Goal: Information Seeking & Learning: Check status

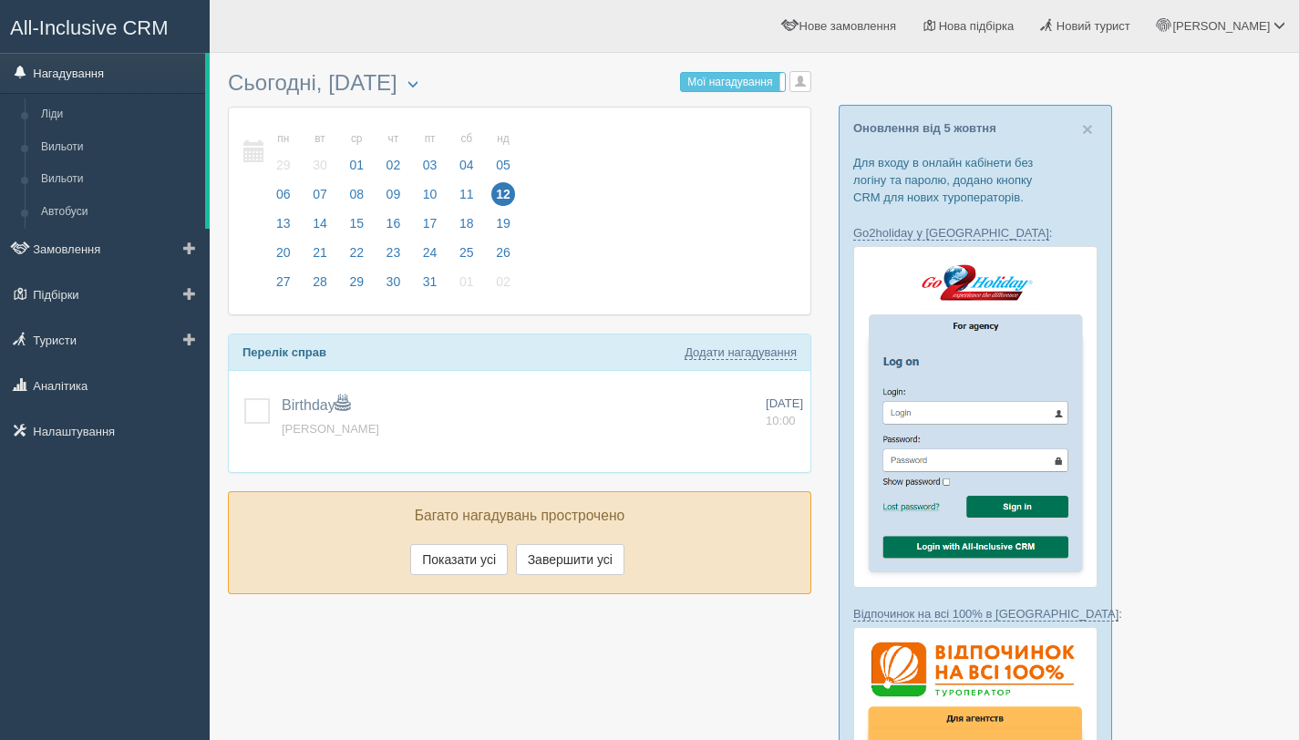
click at [57, 76] on link "Нагадування" at bounding box center [102, 73] width 205 height 40
click at [78, 394] on link "Аналітика" at bounding box center [105, 386] width 210 height 40
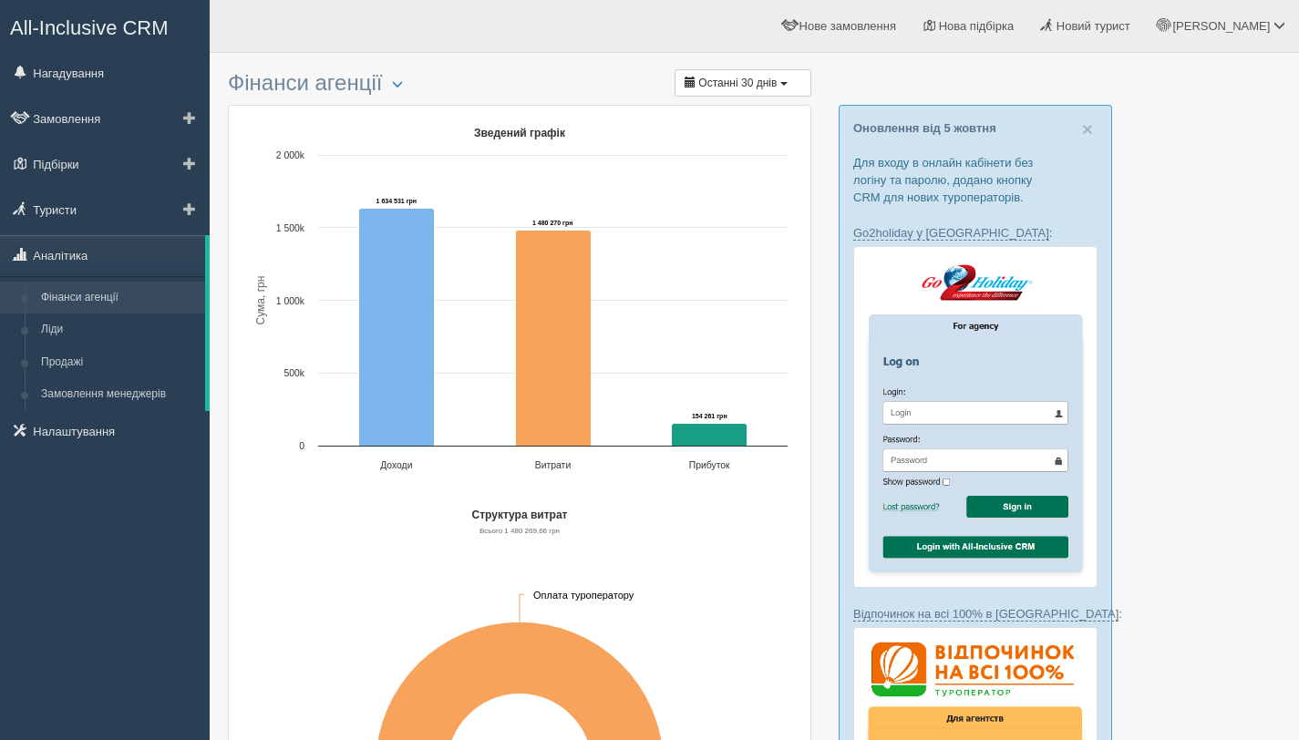
click at [74, 301] on link "Фінанси агенції" at bounding box center [119, 298] width 172 height 33
click at [60, 334] on link "Ліди" at bounding box center [119, 330] width 172 height 33
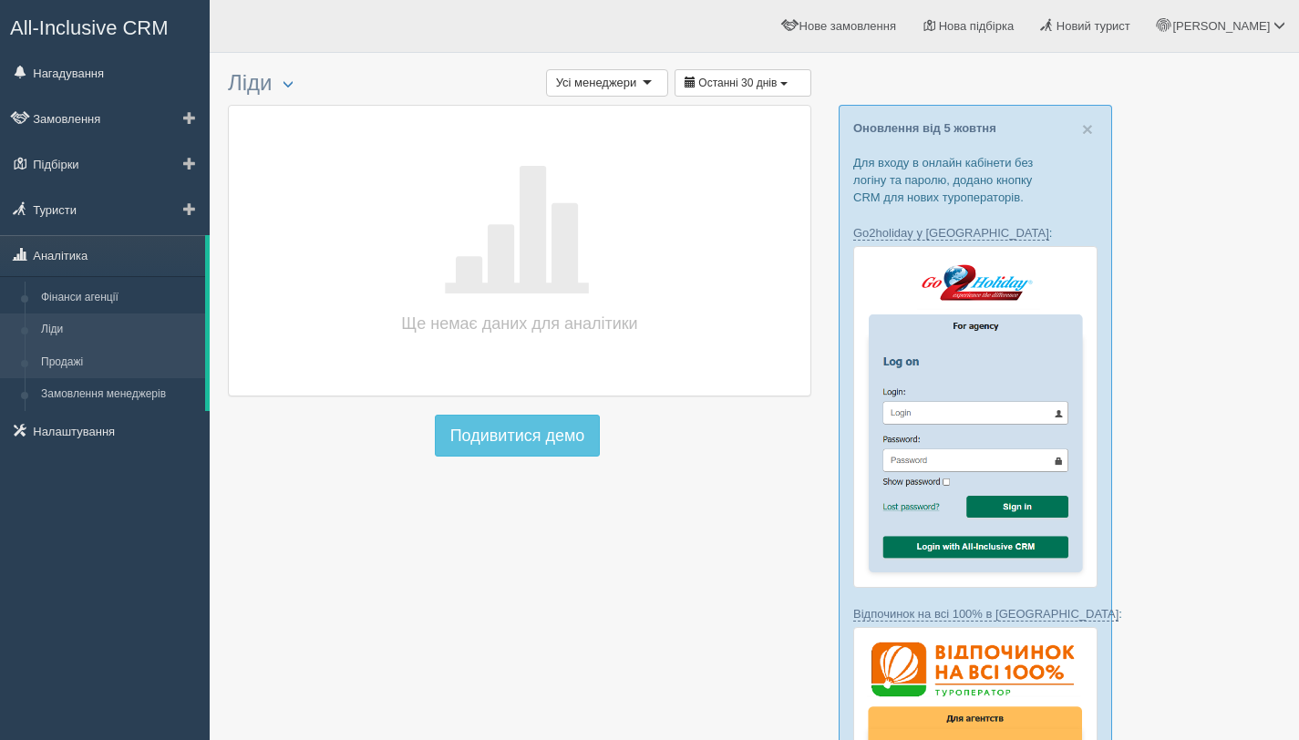
click at [66, 363] on link "Продажі" at bounding box center [119, 363] width 172 height 33
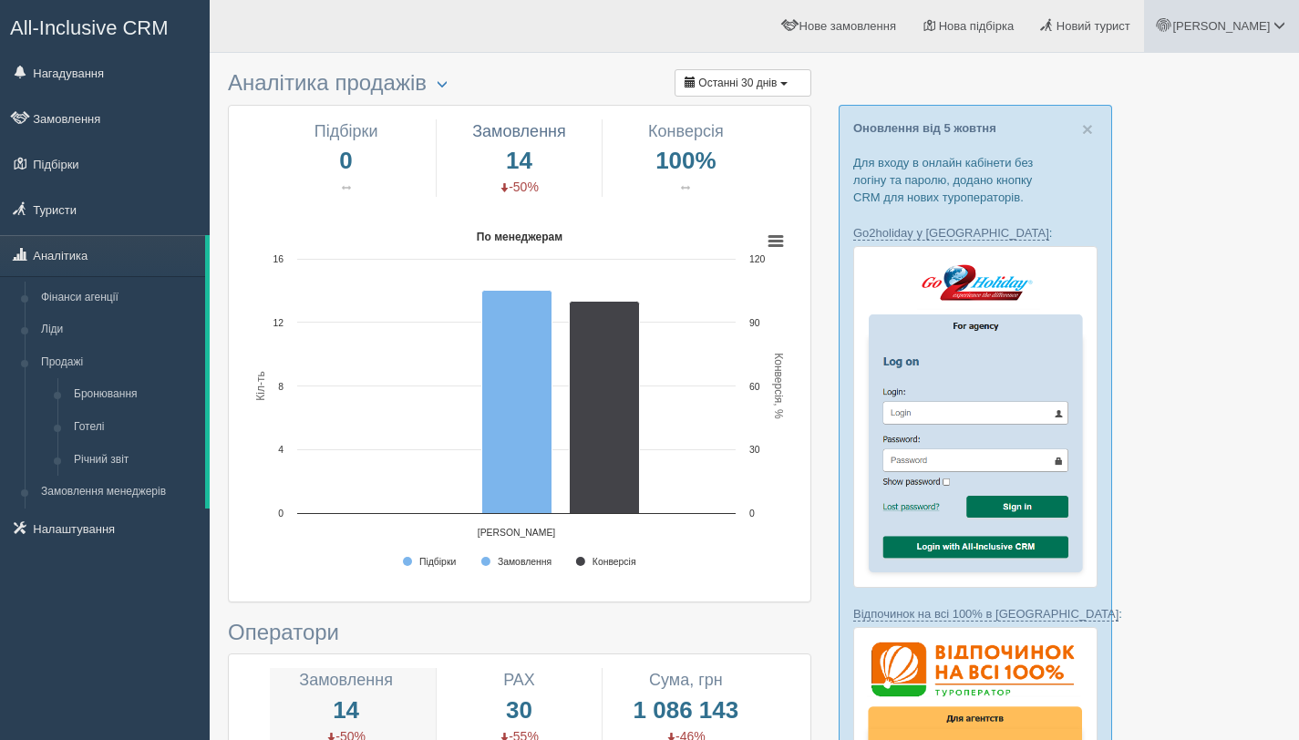
click at [1270, 29] on span "[PERSON_NAME]" at bounding box center [1222, 26] width 98 height 14
click at [1270, 30] on span "[PERSON_NAME]" at bounding box center [1222, 26] width 98 height 14
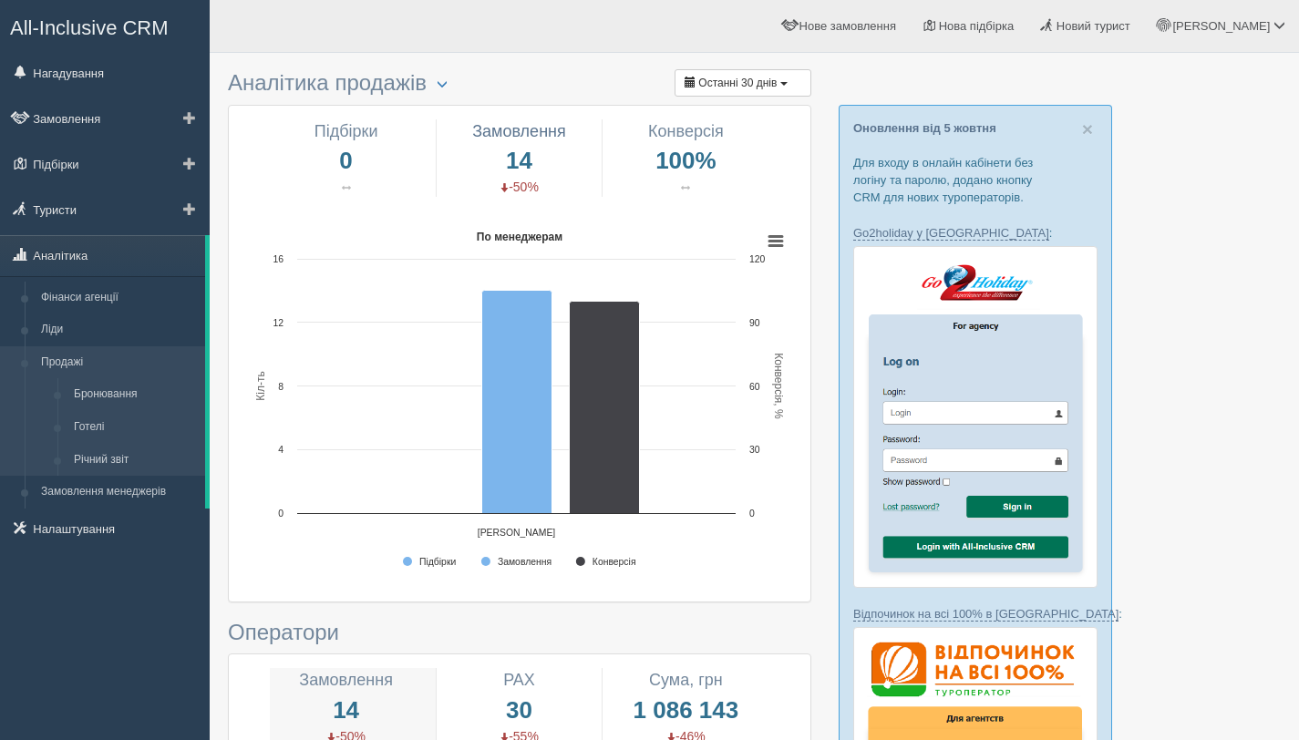
click at [75, 367] on link "Продажі" at bounding box center [119, 363] width 172 height 33
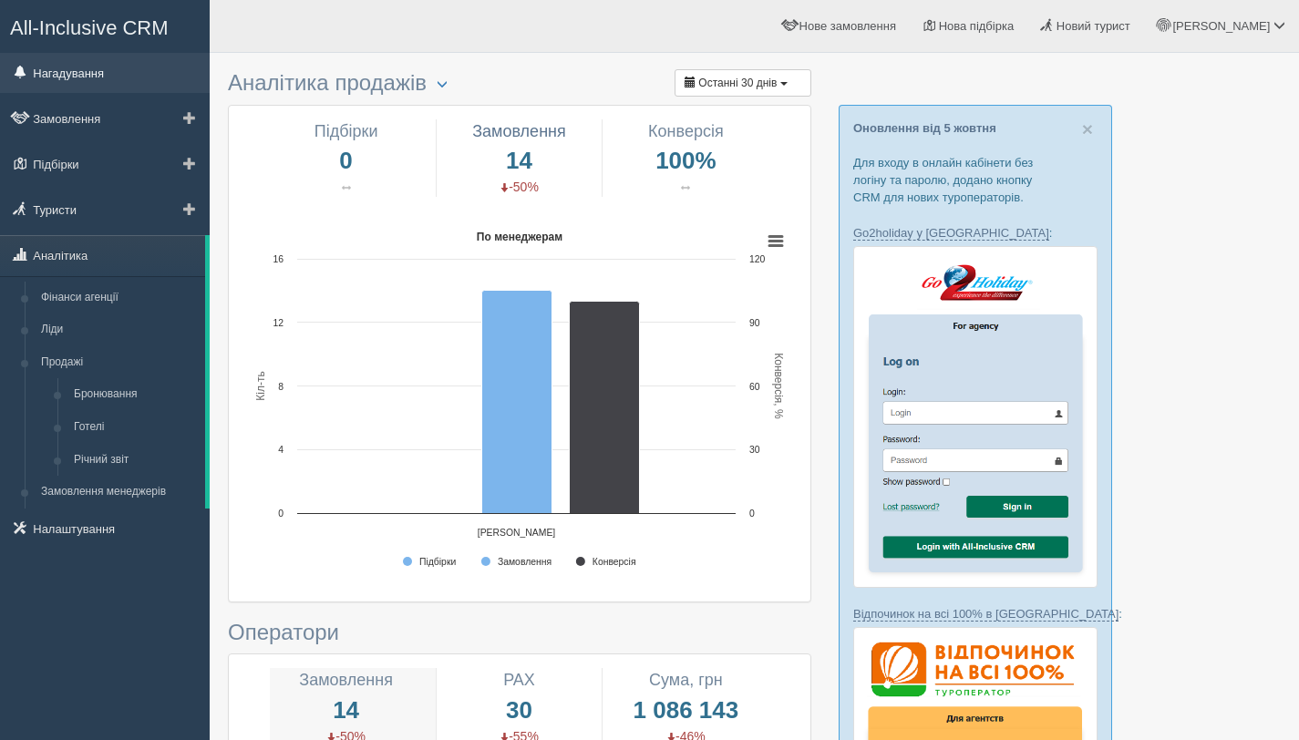
click at [67, 78] on link "Нагадування" at bounding box center [105, 73] width 210 height 40
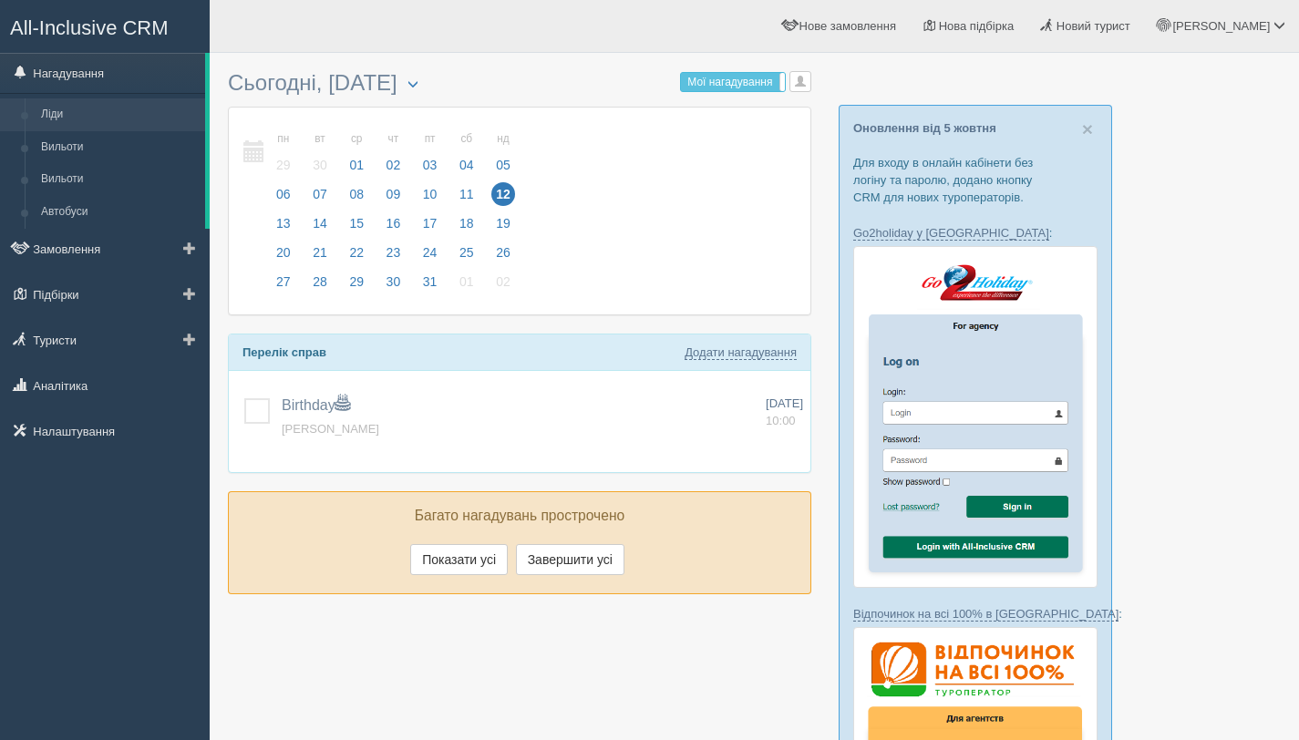
click at [64, 112] on link "Ліди" at bounding box center [119, 114] width 172 height 33
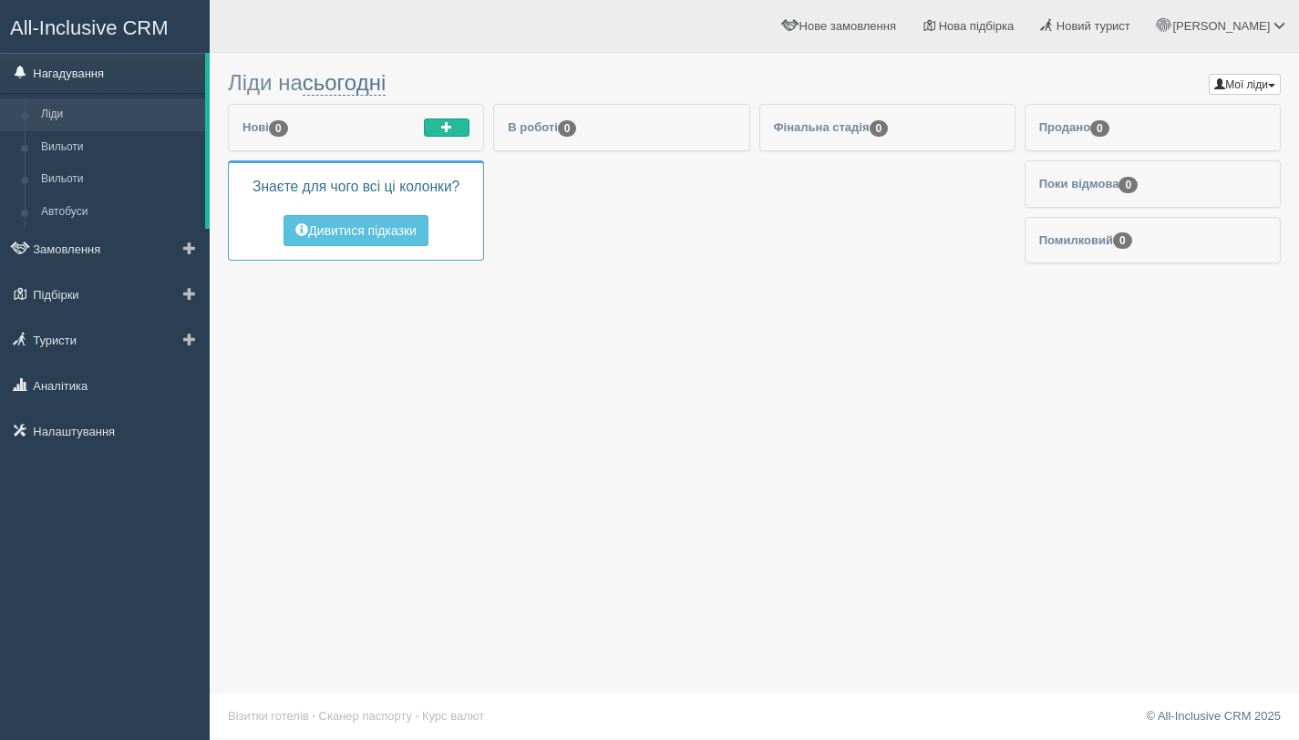
click at [75, 77] on link "Нагадування" at bounding box center [102, 73] width 205 height 40
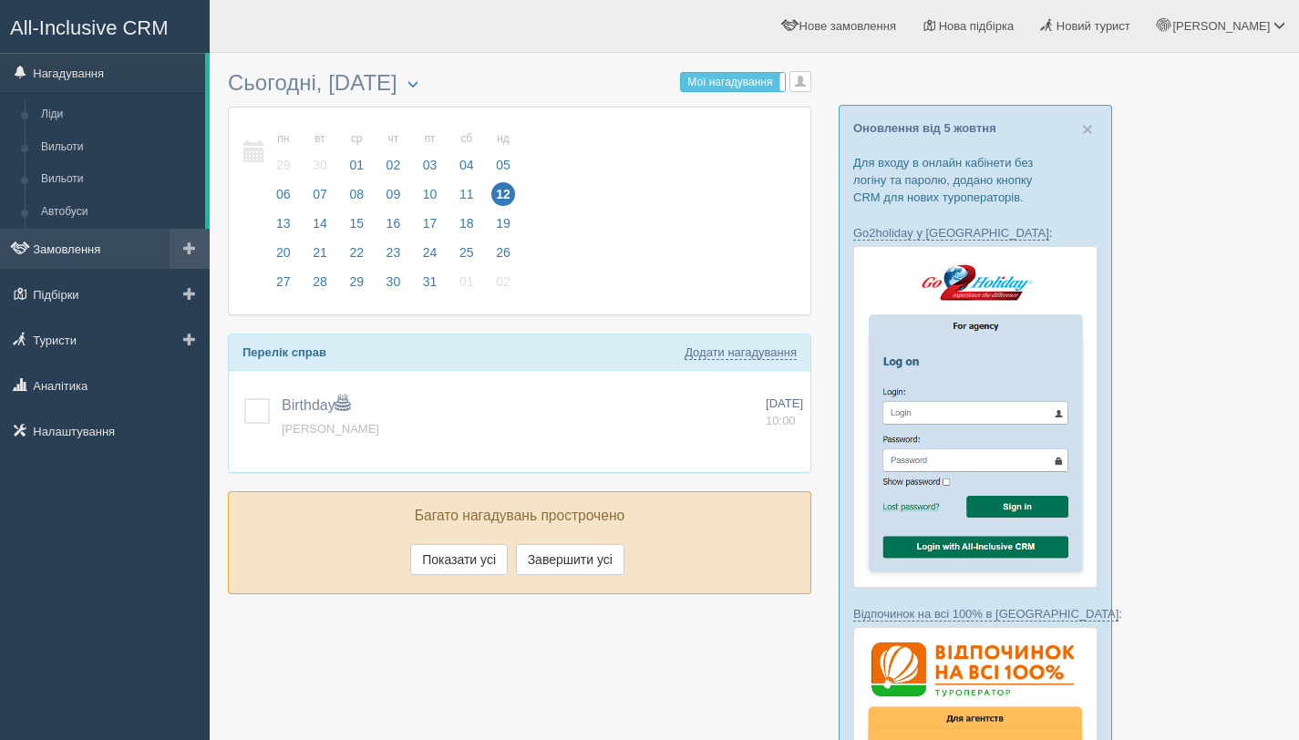
click at [84, 244] on link "Замовлення" at bounding box center [105, 249] width 210 height 40
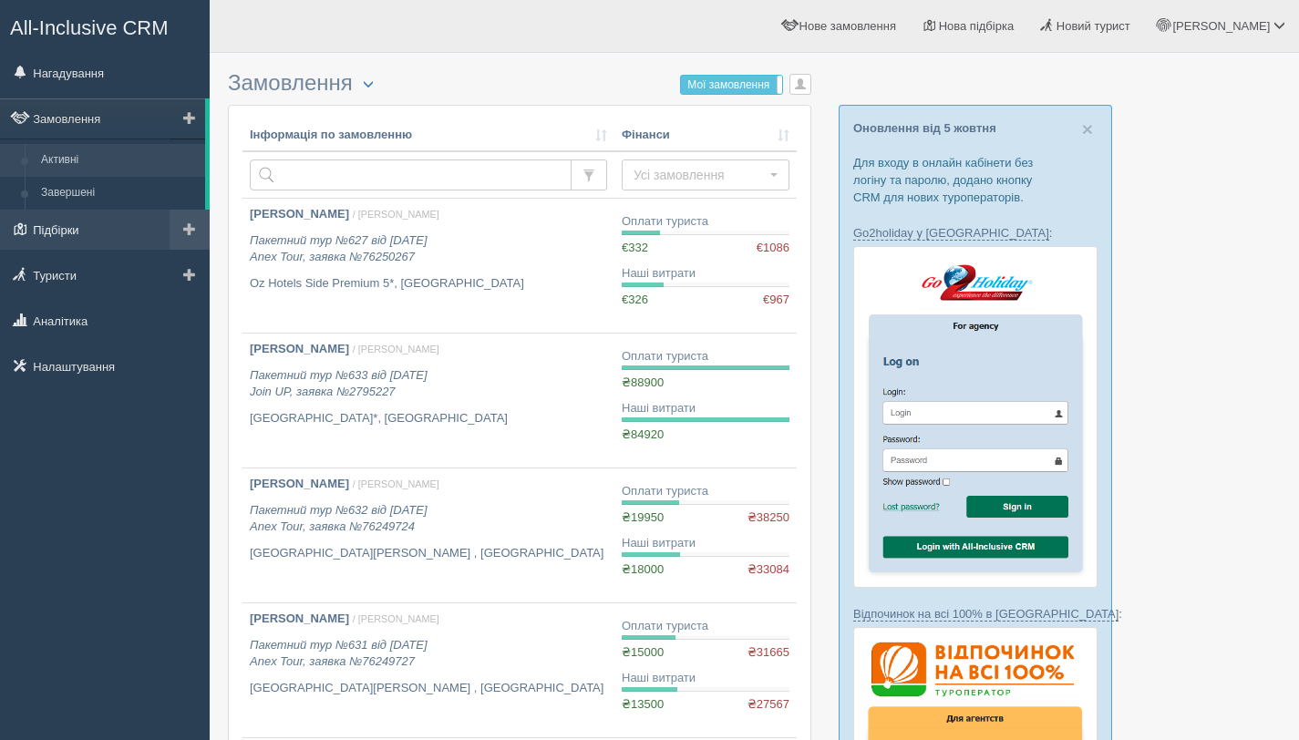
click at [85, 233] on link "Підбірки" at bounding box center [105, 230] width 210 height 40
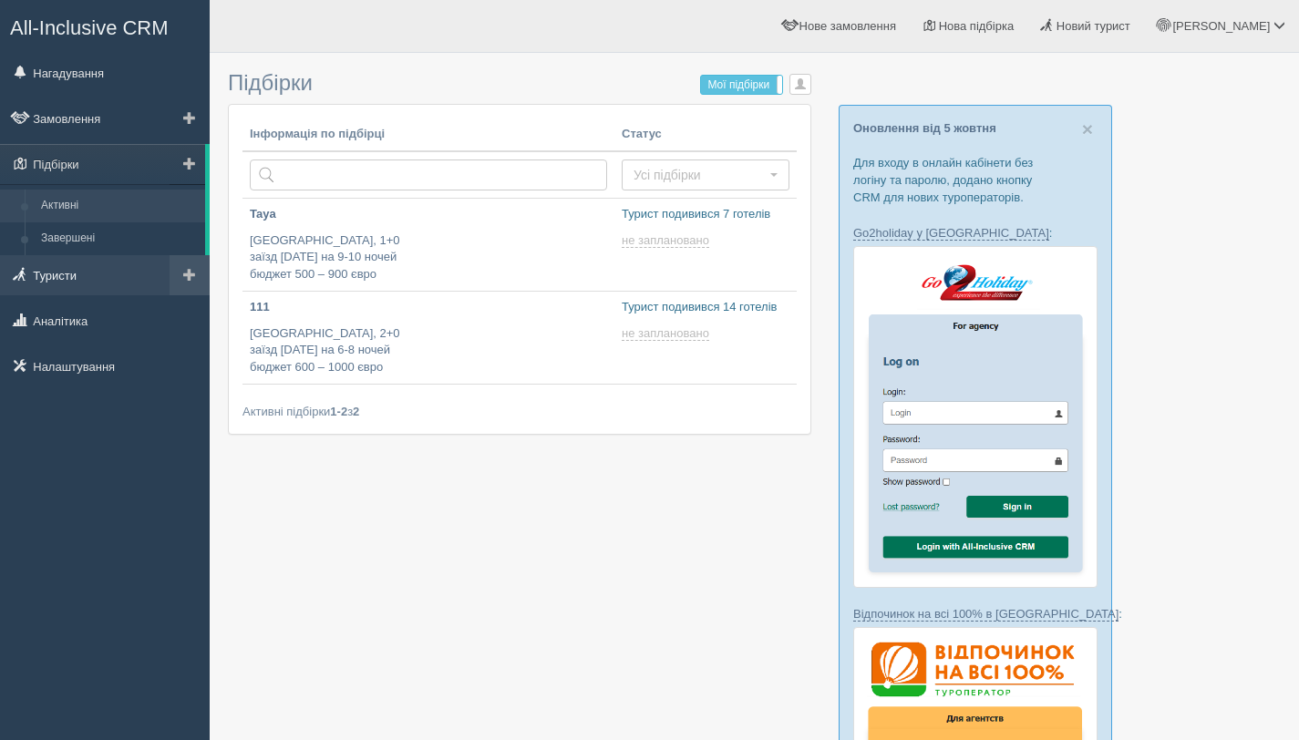
click at [80, 274] on link "Туристи" at bounding box center [105, 275] width 210 height 40
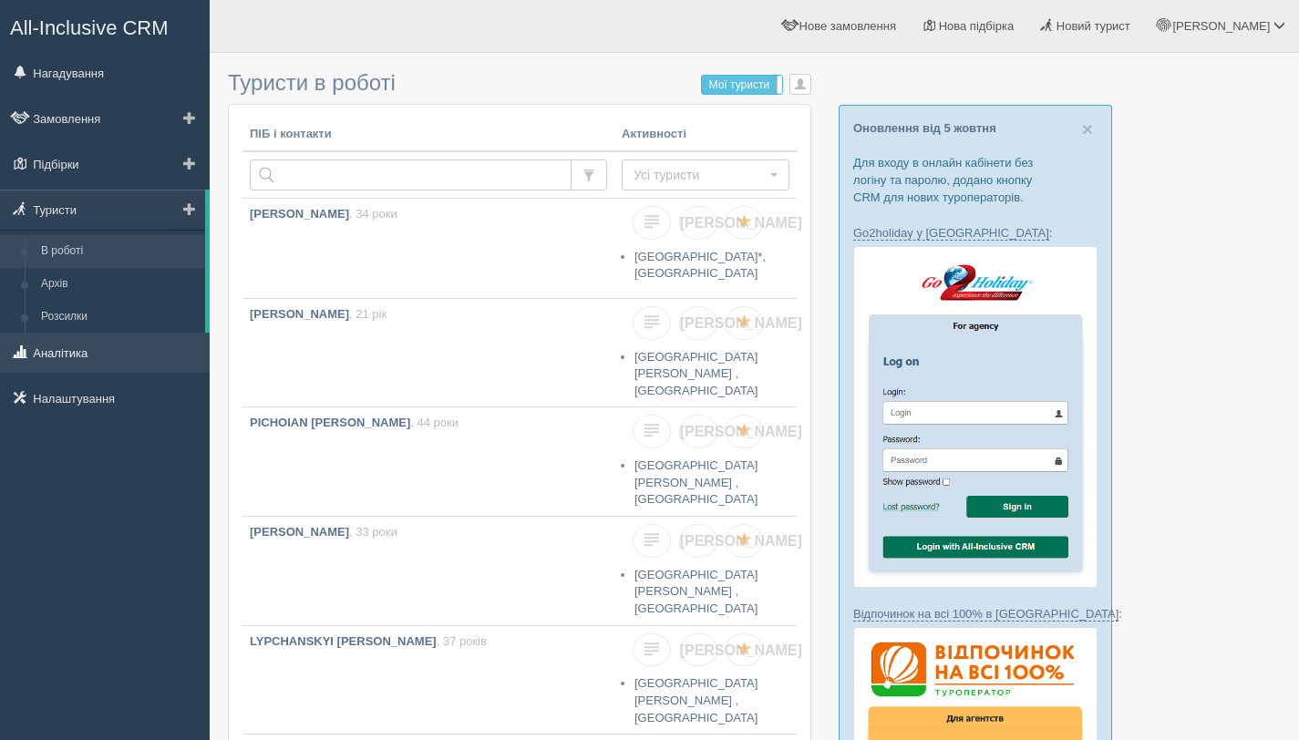
click at [74, 357] on link "Аналітика" at bounding box center [105, 353] width 210 height 40
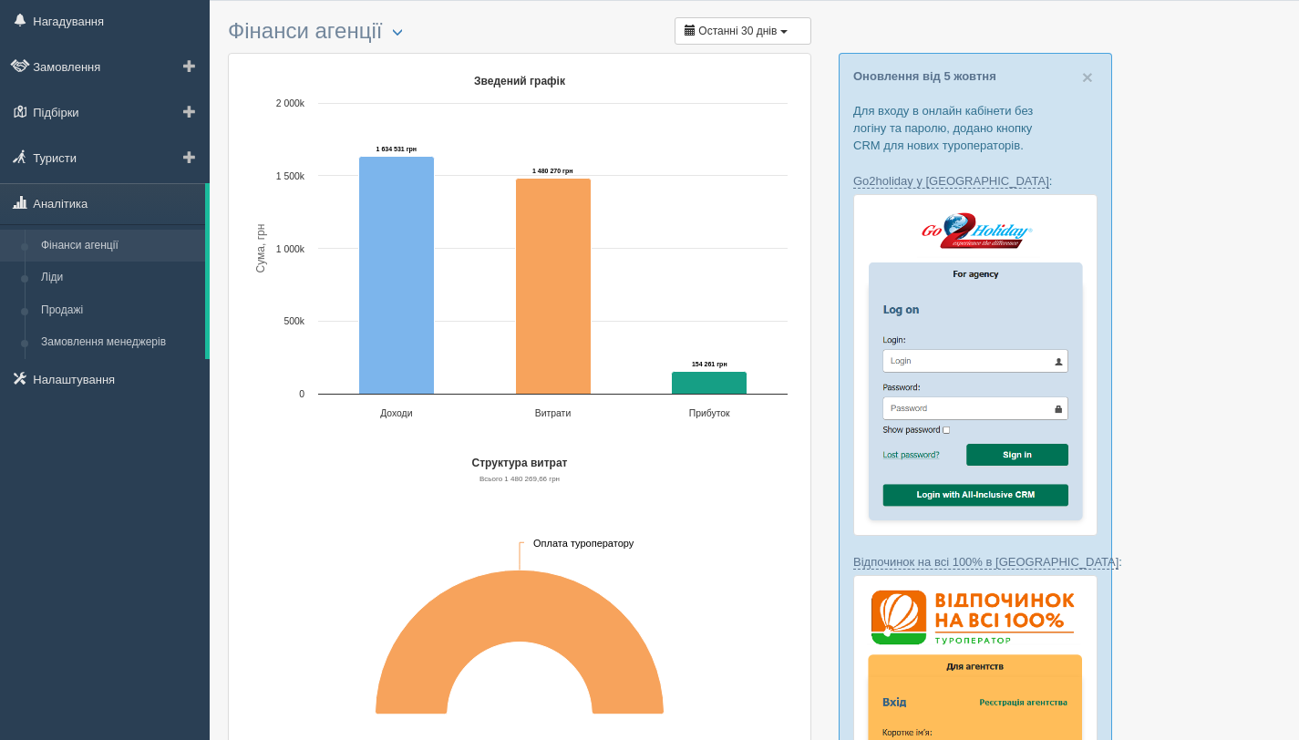
scroll to position [48, 0]
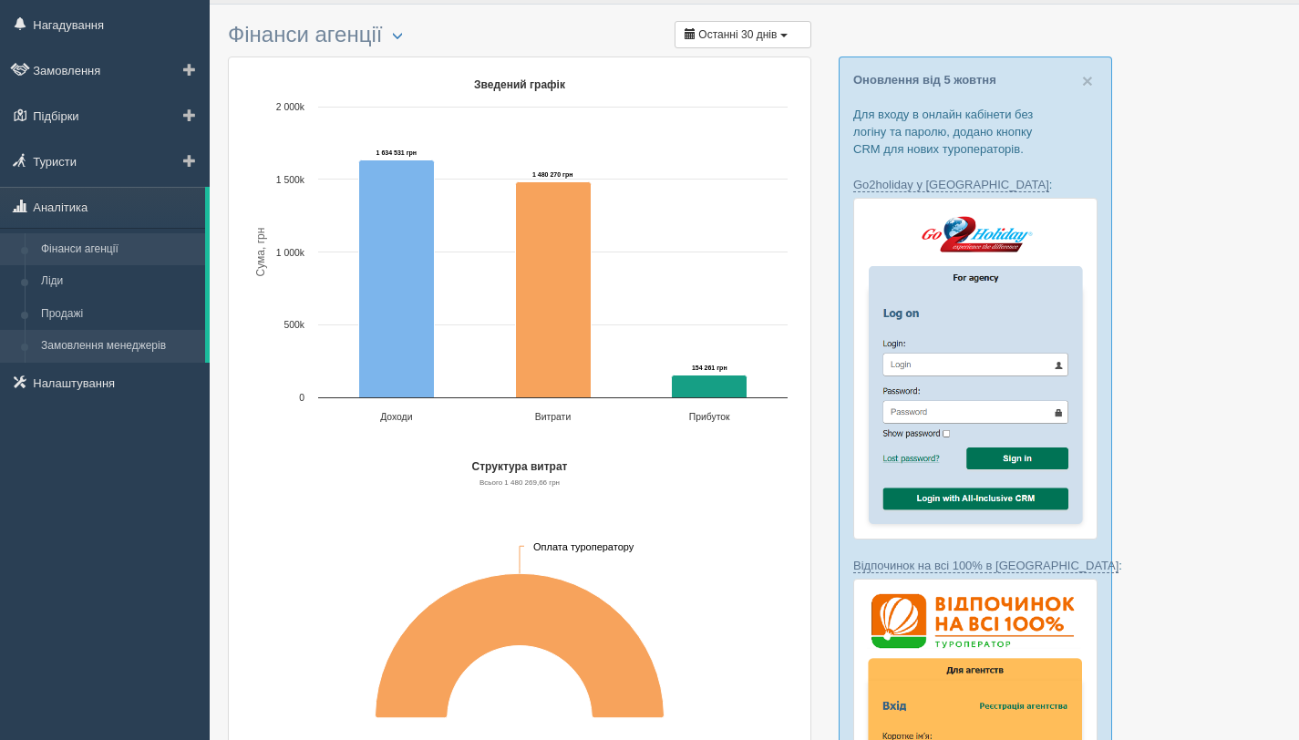
click at [106, 350] on link "Замовлення менеджерів" at bounding box center [119, 346] width 172 height 33
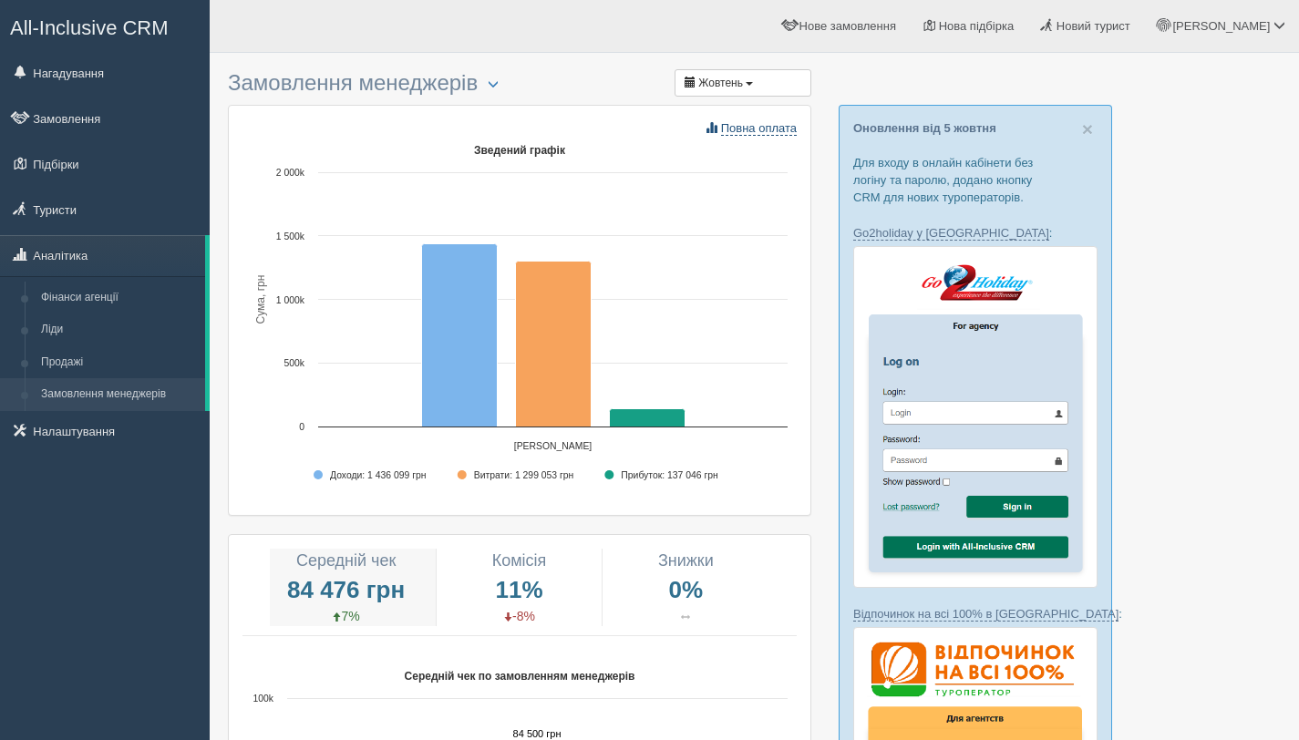
click at [731, 132] on span "Повна оплата" at bounding box center [759, 128] width 76 height 15
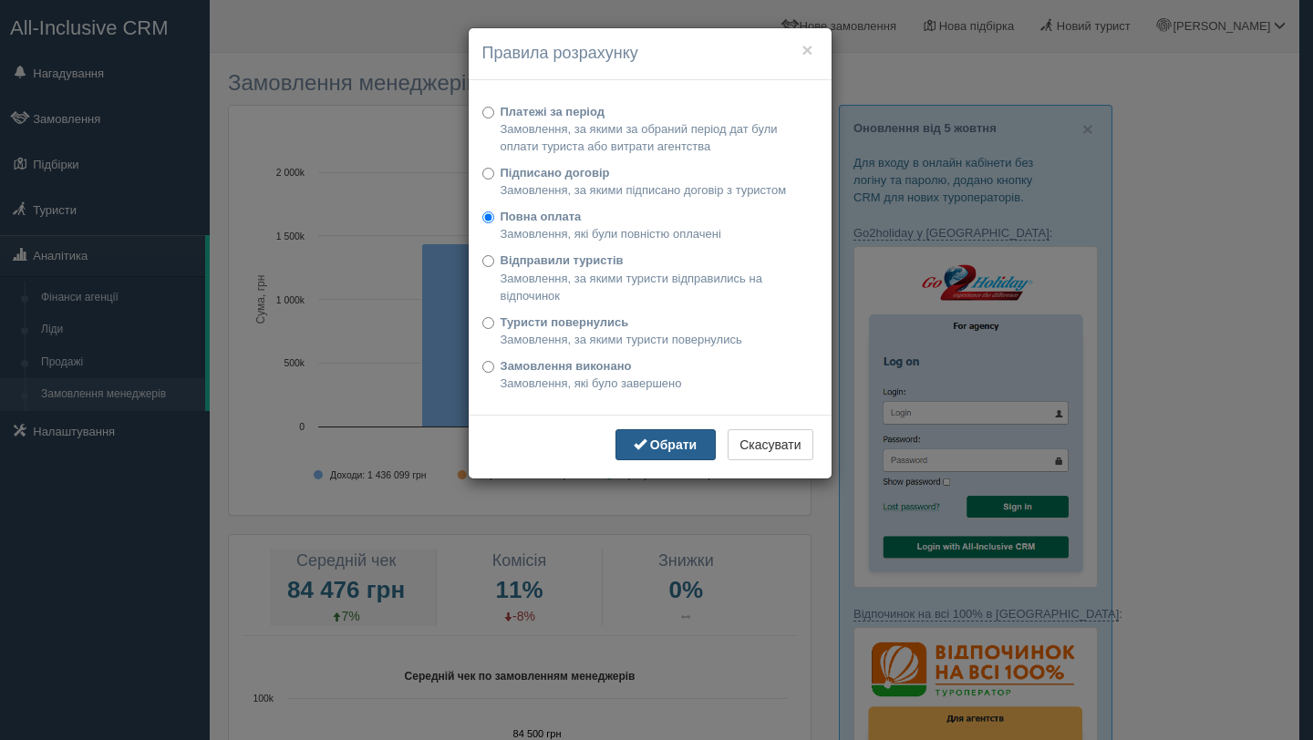
click at [634, 442] on span "submit" at bounding box center [640, 444] width 13 height 13
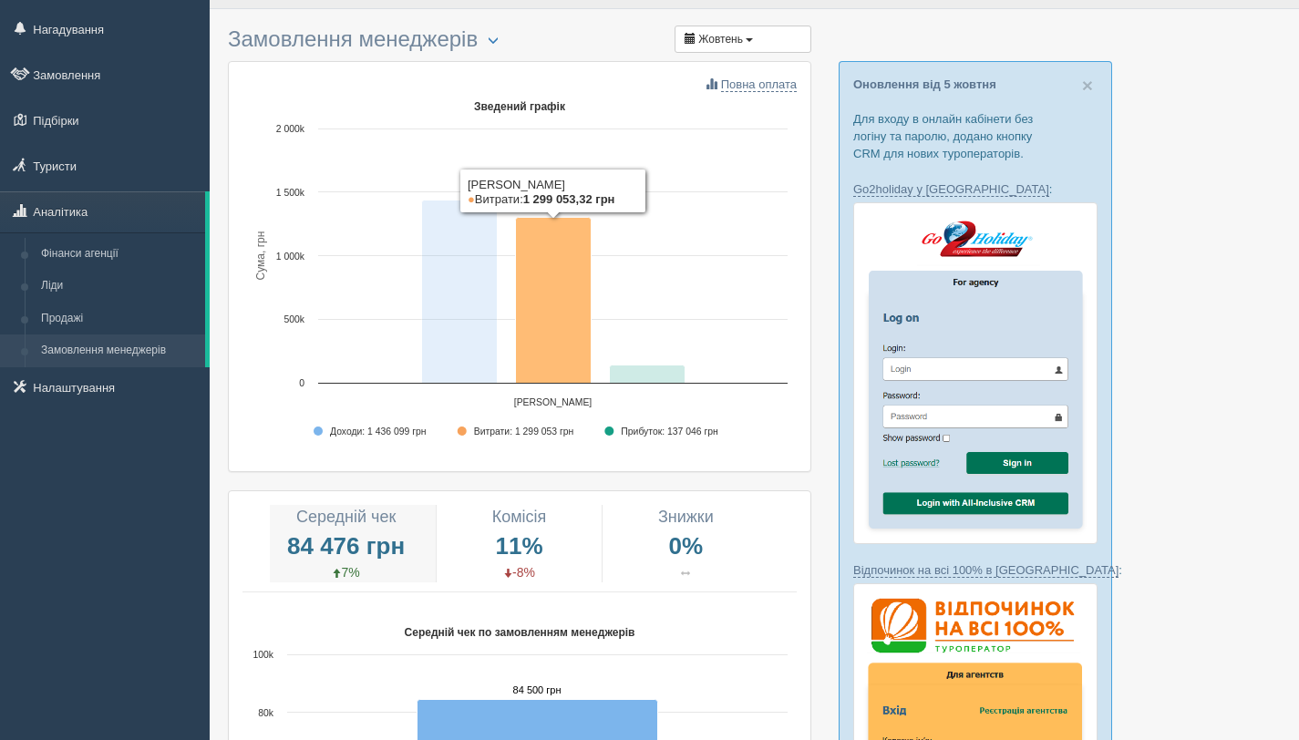
scroll to position [53, 0]
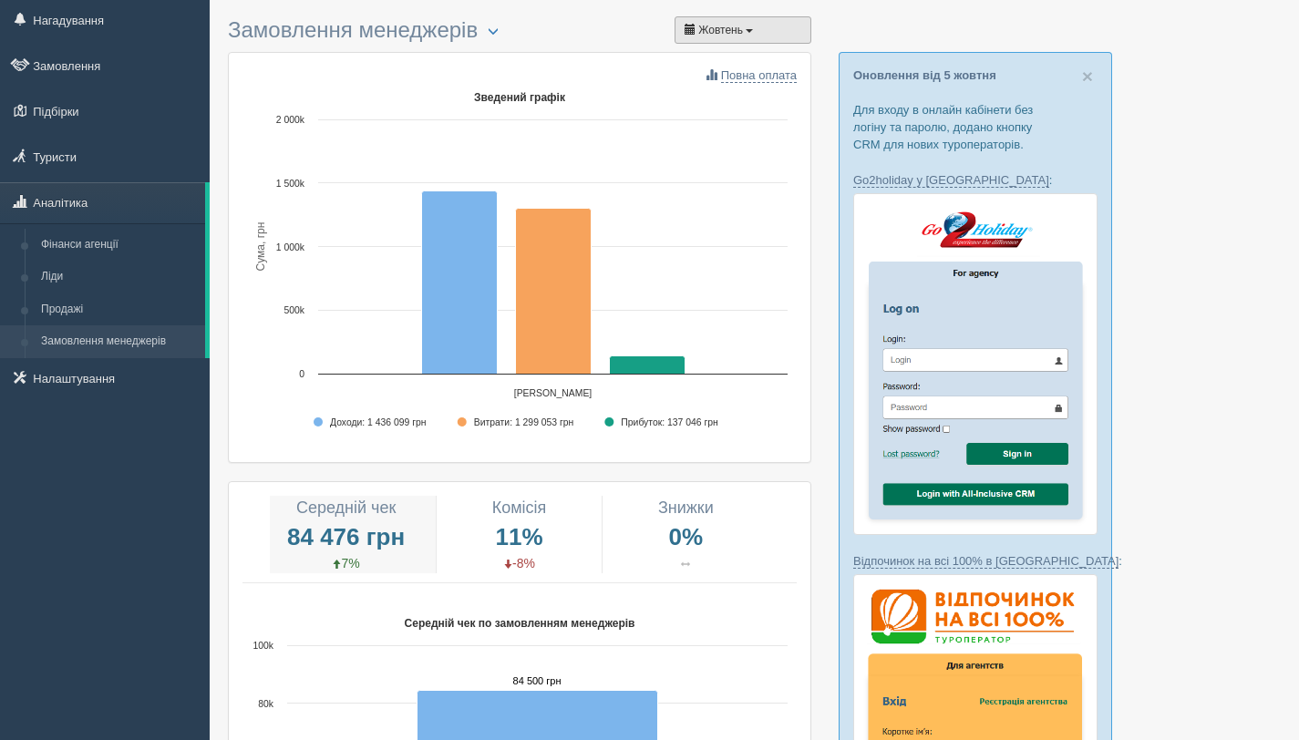
click at [764, 25] on button "Жовтень" at bounding box center [743, 29] width 137 height 27
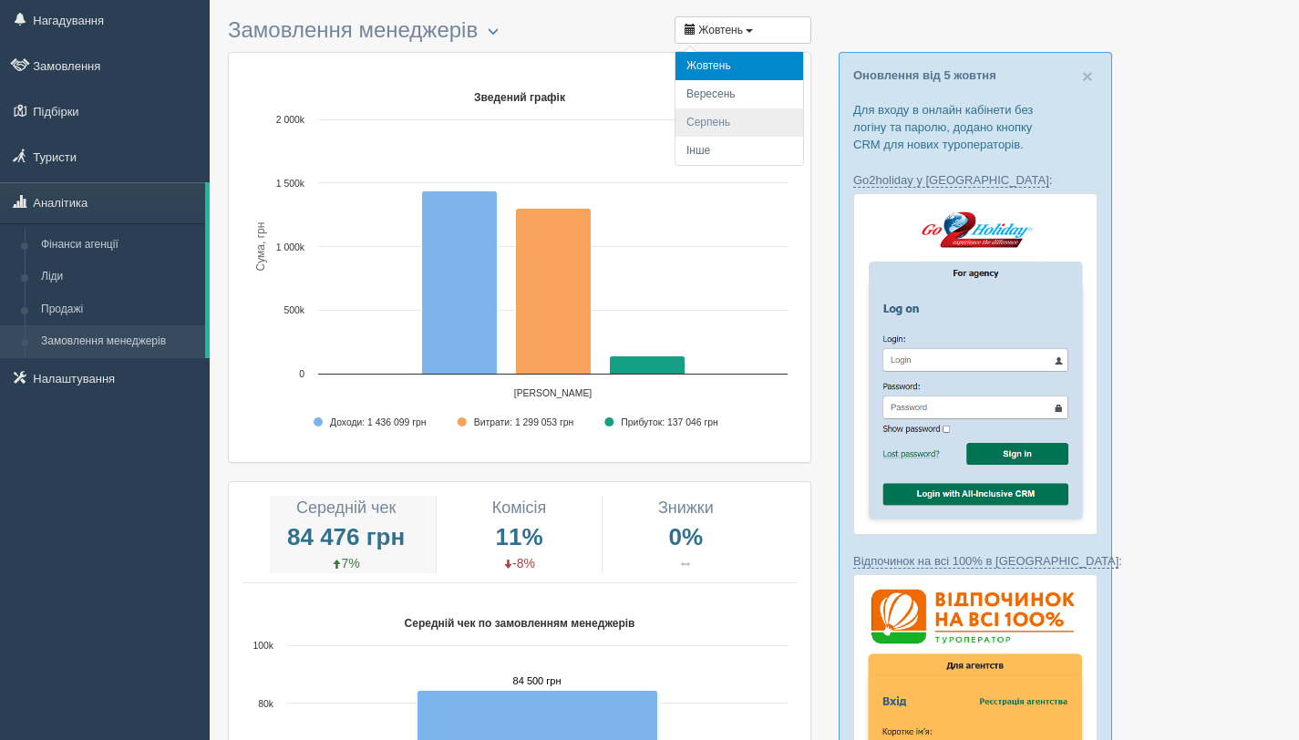
click at [741, 124] on li "Серпень" at bounding box center [740, 123] width 128 height 28
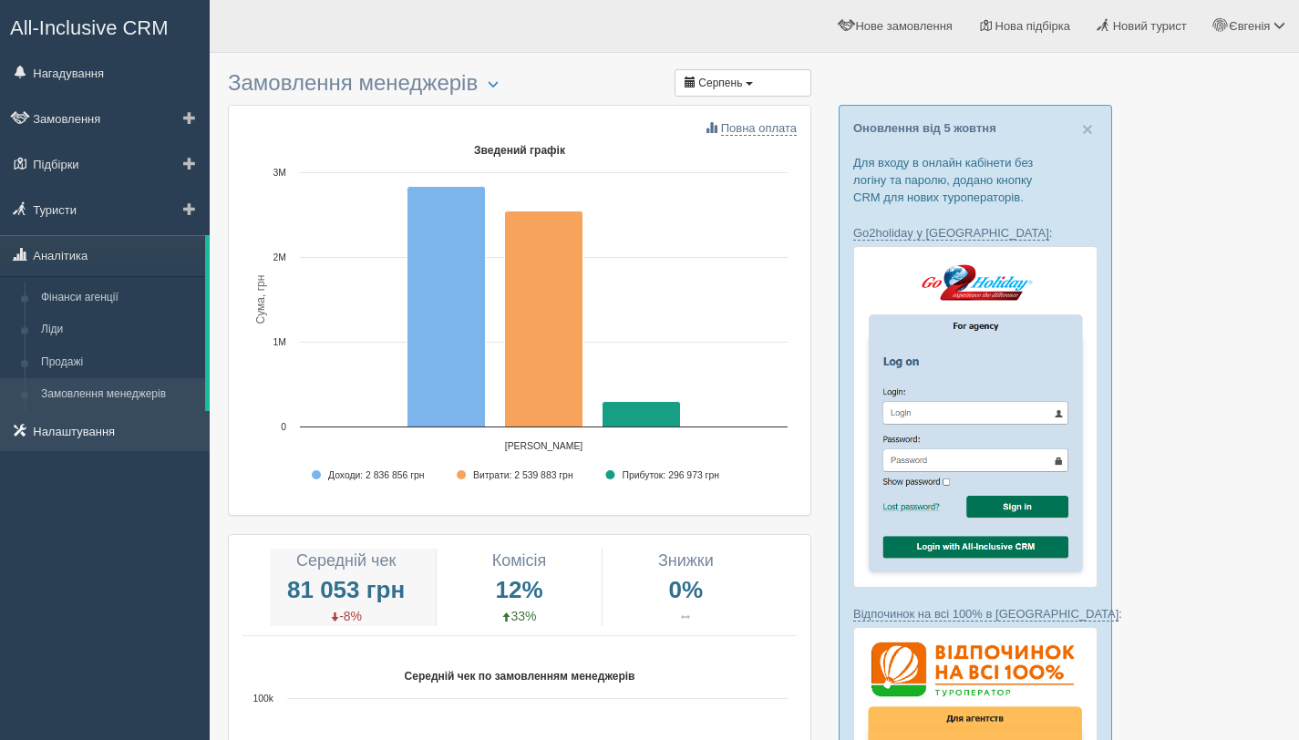
click at [85, 437] on link "Налаштування" at bounding box center [105, 431] width 210 height 40
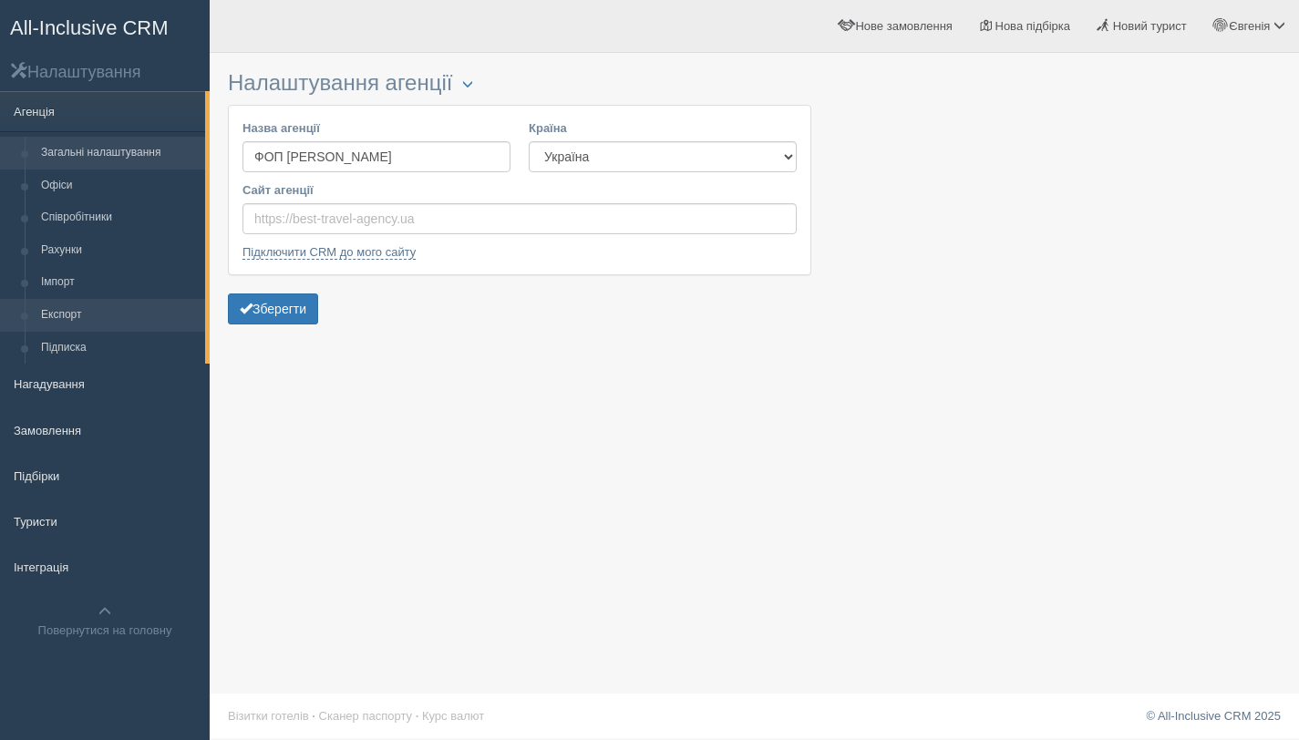
click at [81, 309] on link "Експорт" at bounding box center [119, 315] width 172 height 33
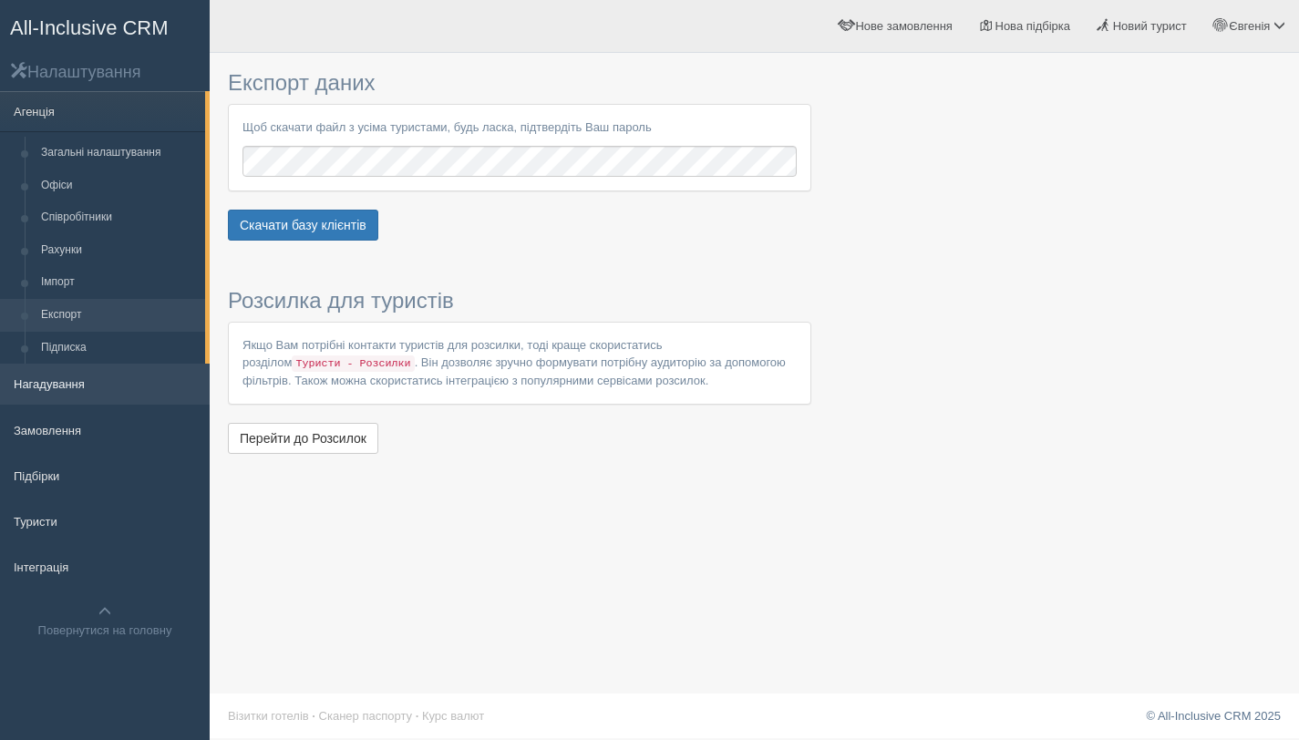
click at [83, 370] on link "Нагадування" at bounding box center [105, 384] width 210 height 40
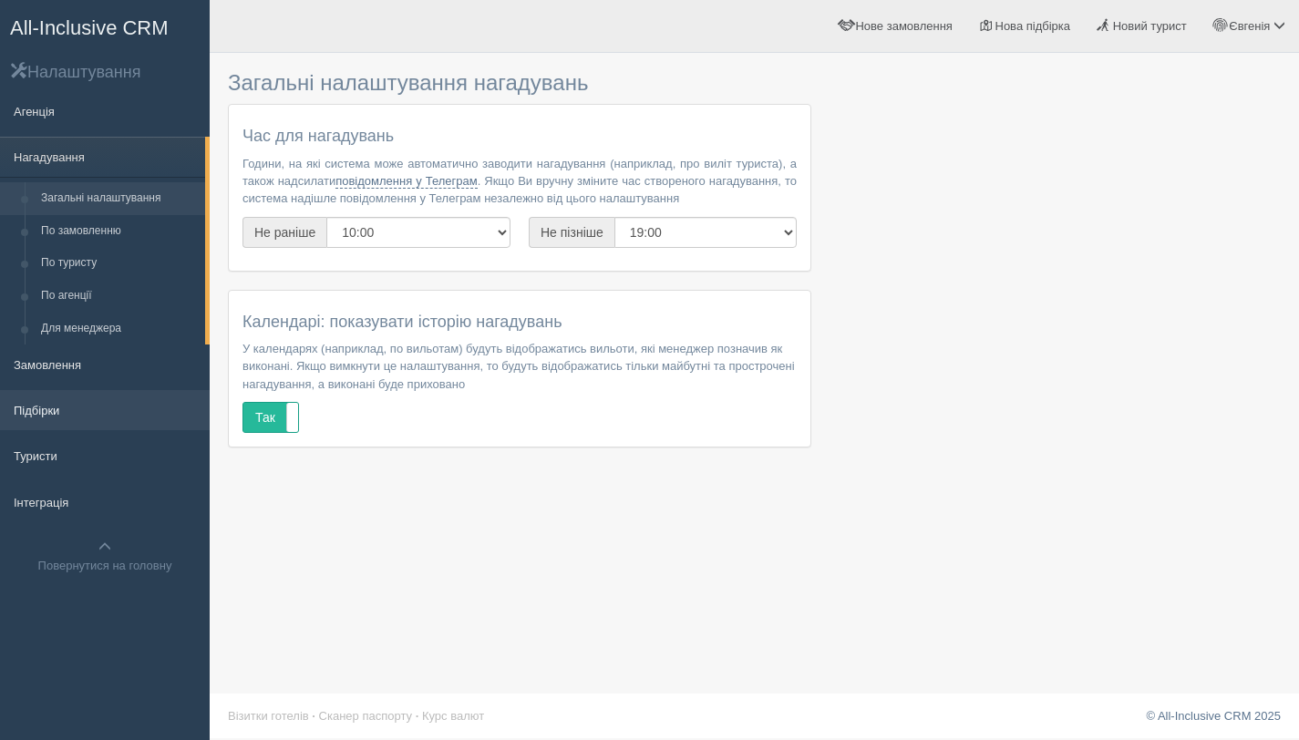
click at [62, 394] on link "Підбірки" at bounding box center [105, 410] width 210 height 40
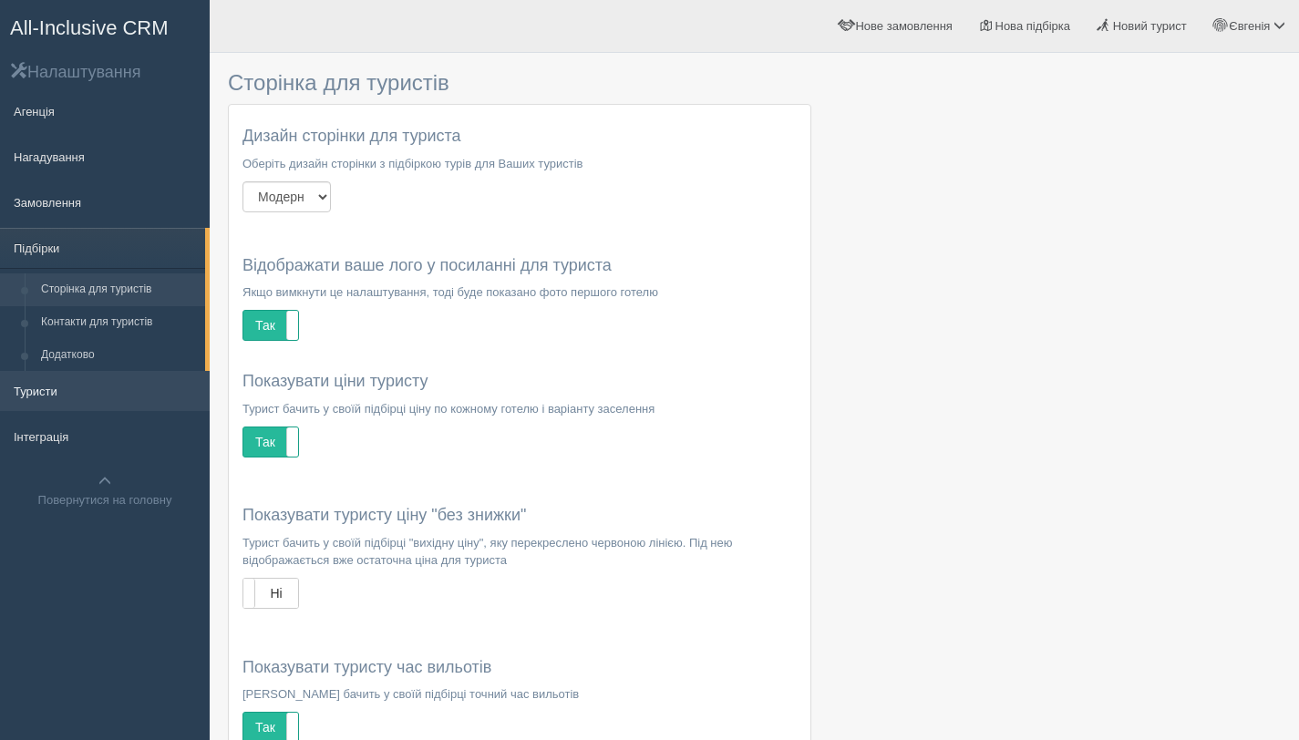
click at [56, 400] on link "Туристи" at bounding box center [105, 391] width 210 height 40
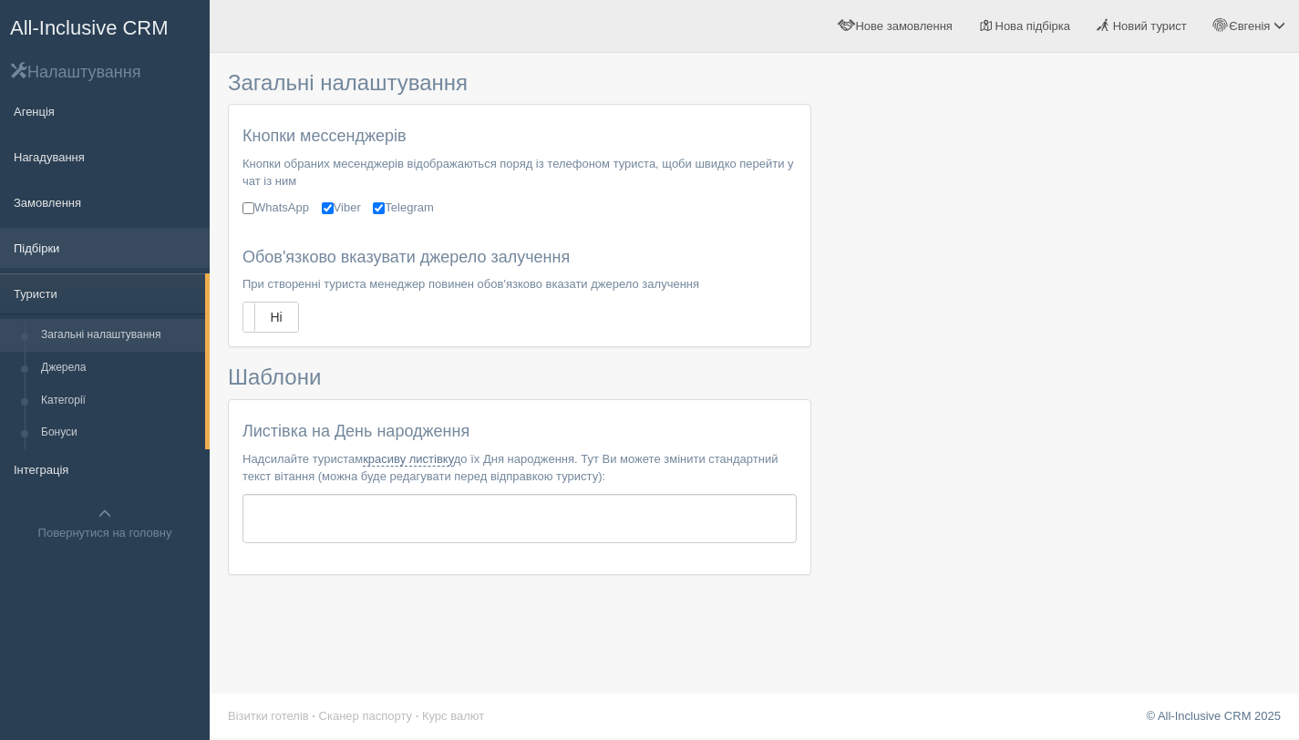
click at [60, 251] on link "Підбірки" at bounding box center [105, 248] width 210 height 40
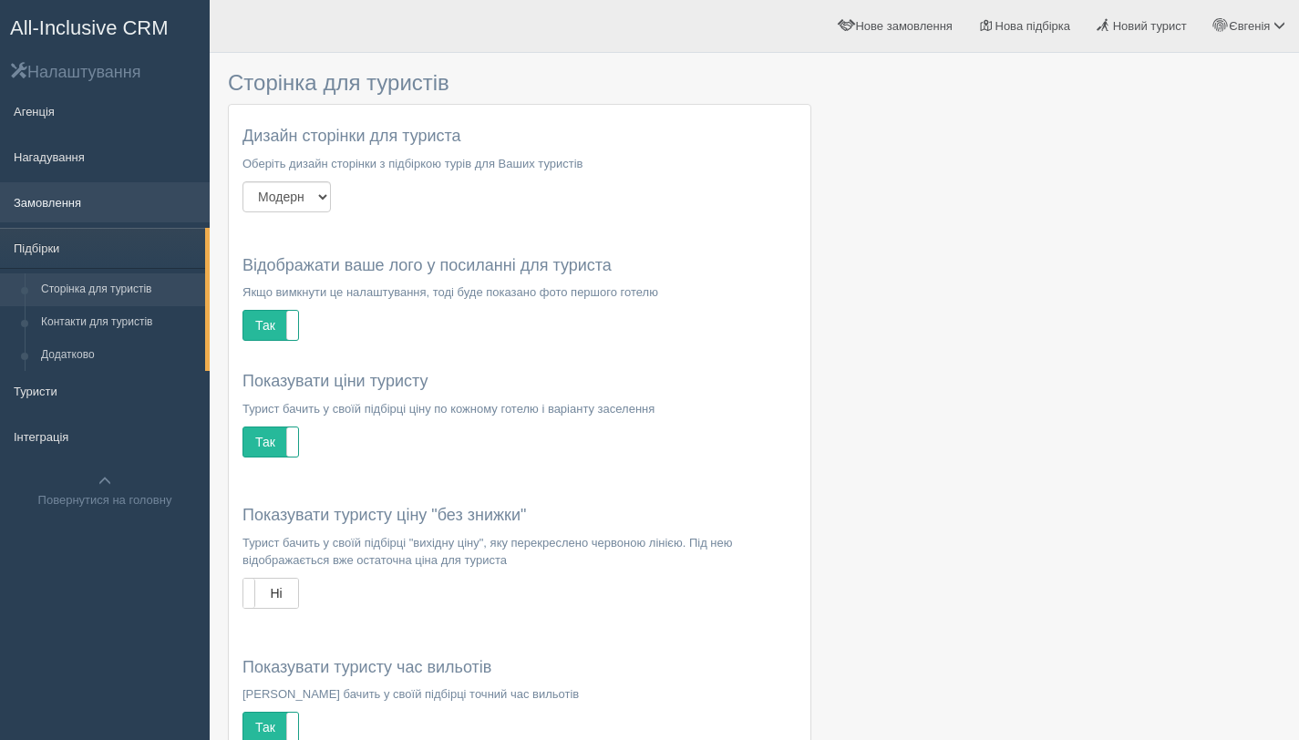
click at [55, 205] on link "Замовлення" at bounding box center [105, 202] width 210 height 40
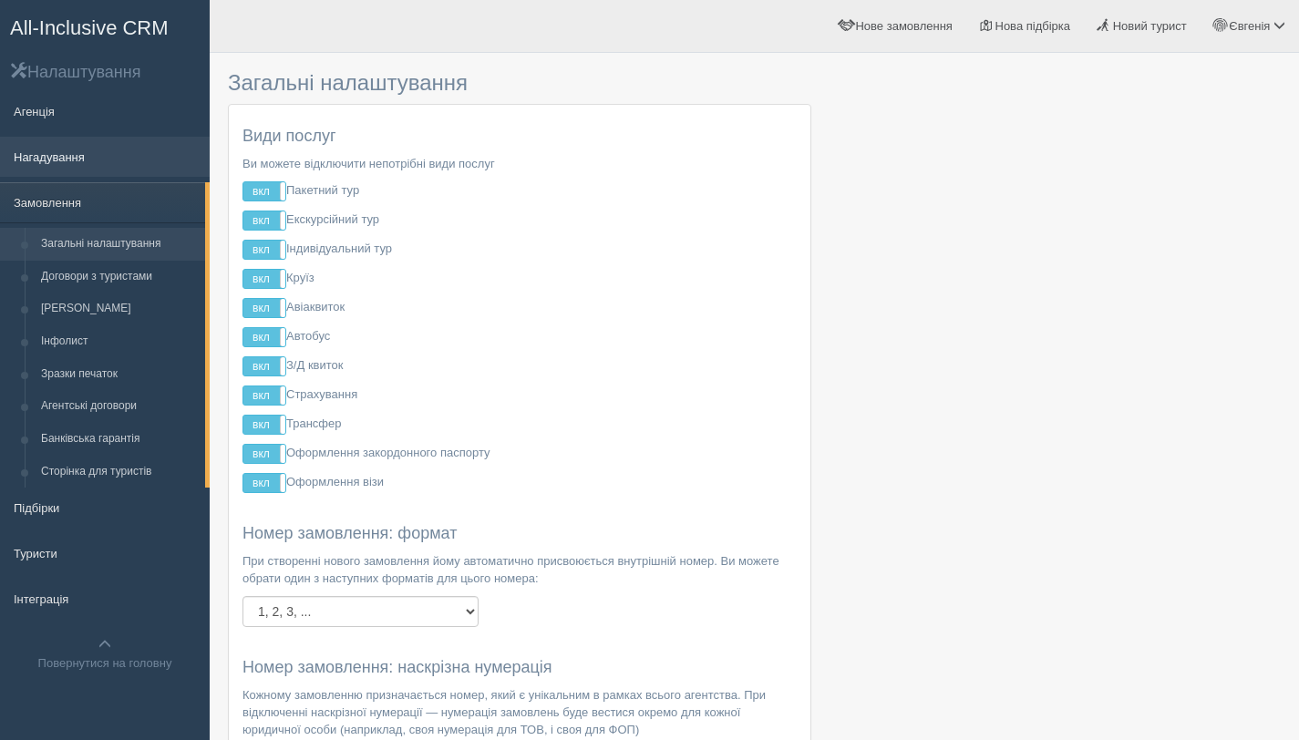
click at [87, 151] on link "Нагадування" at bounding box center [105, 157] width 210 height 40
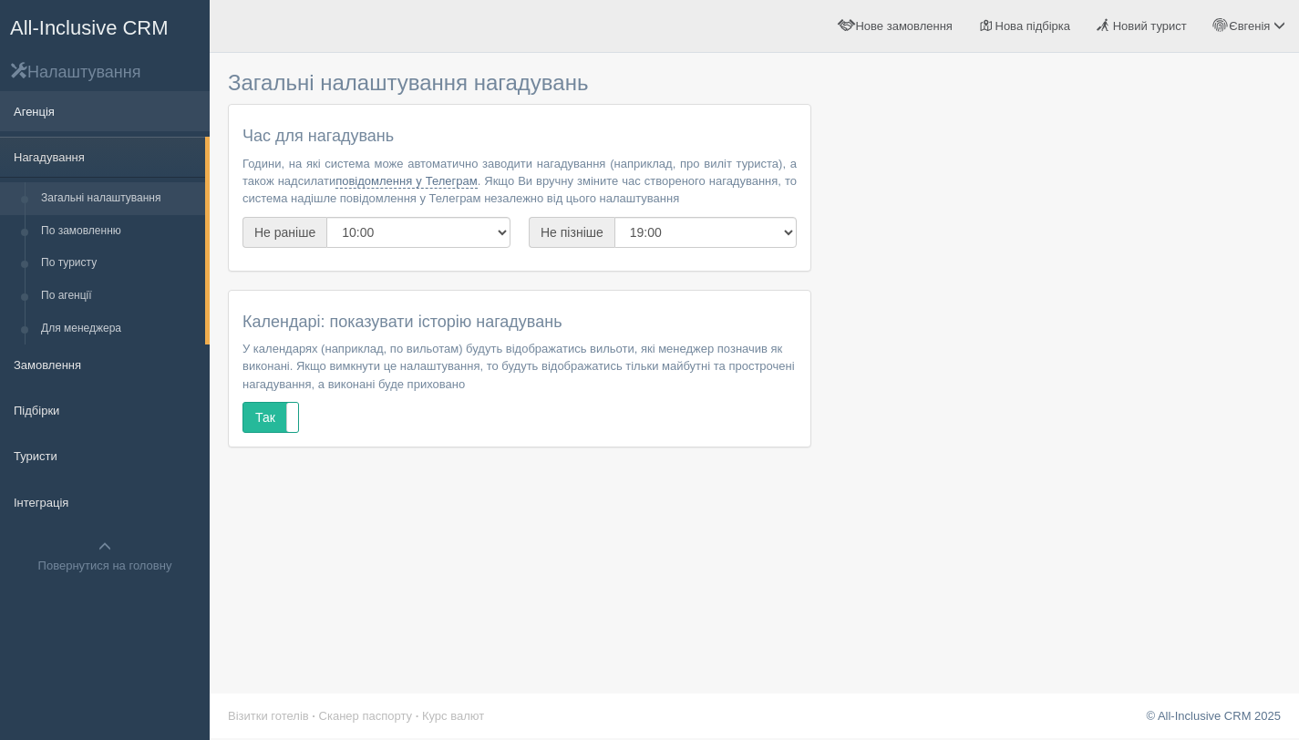
click at [63, 118] on link "Агенція" at bounding box center [105, 111] width 210 height 40
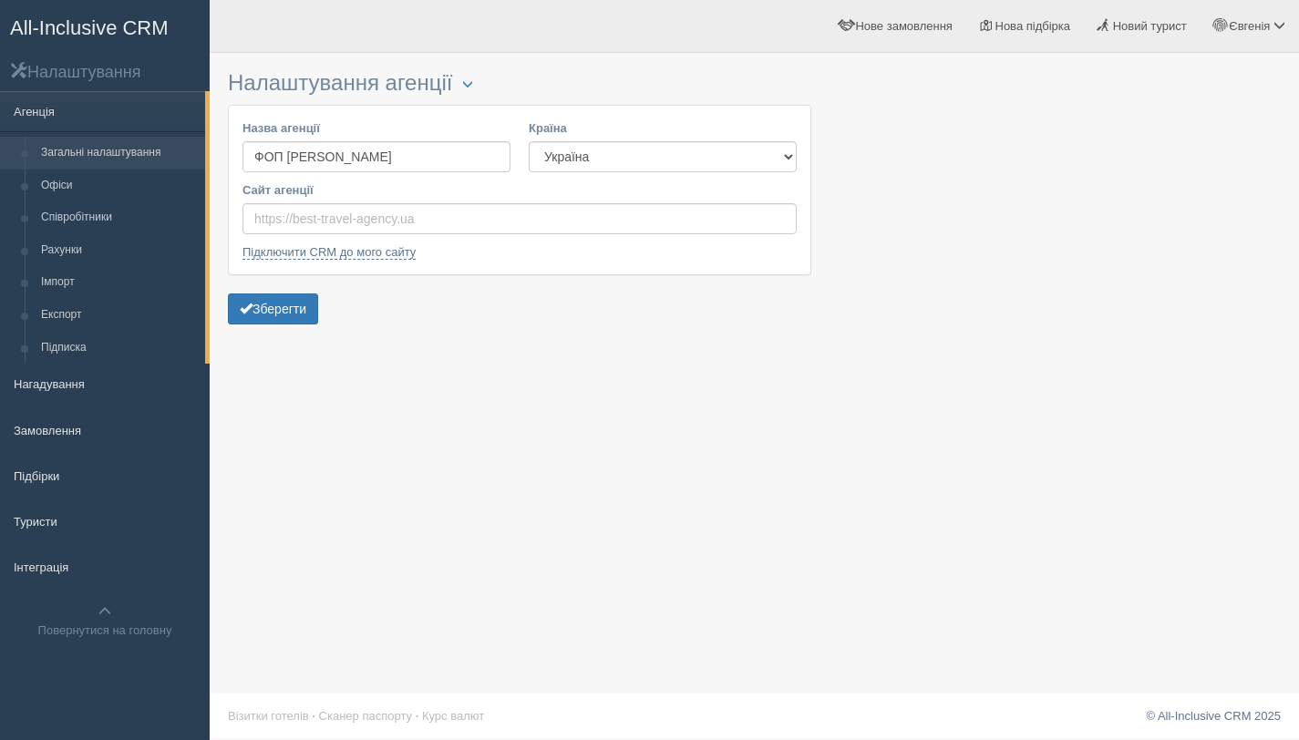
click at [71, 138] on link "Загальні налаштування" at bounding box center [119, 153] width 172 height 33
click at [98, 386] on link "Нагадування" at bounding box center [105, 384] width 210 height 40
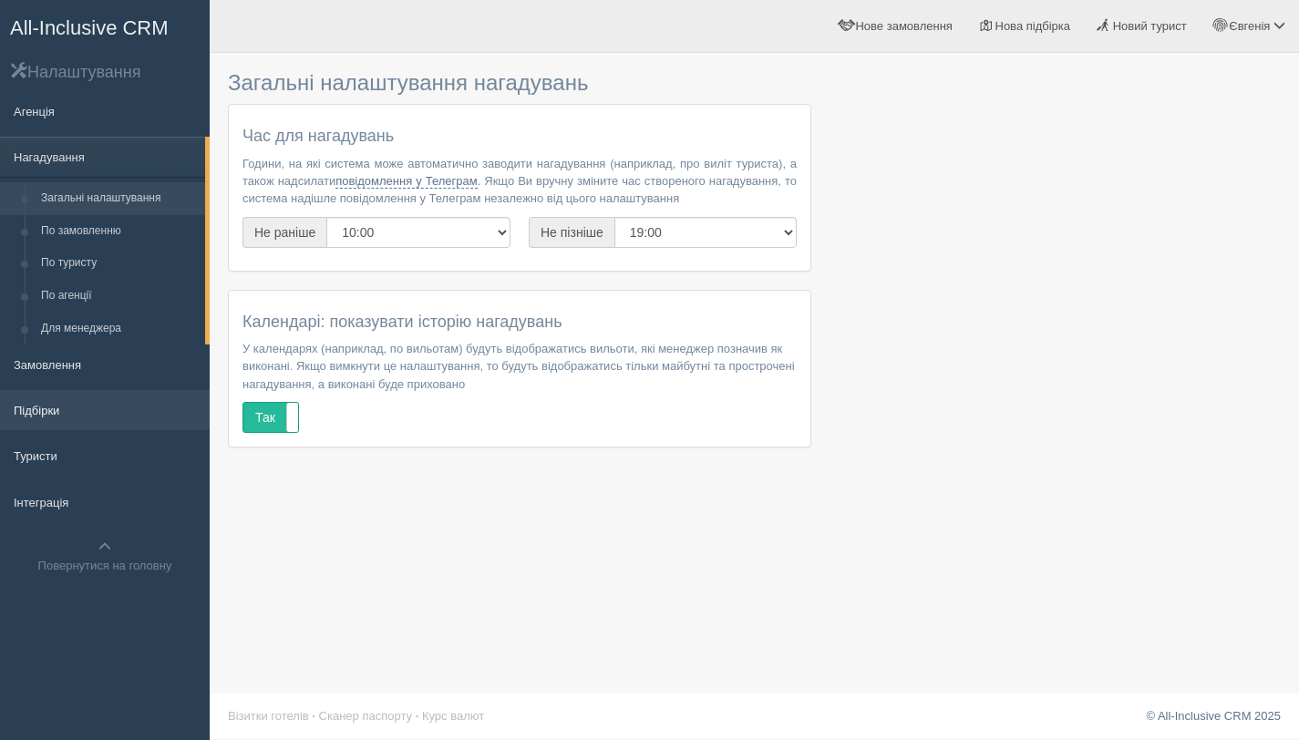
click at [80, 418] on link "Підбірки" at bounding box center [105, 410] width 210 height 40
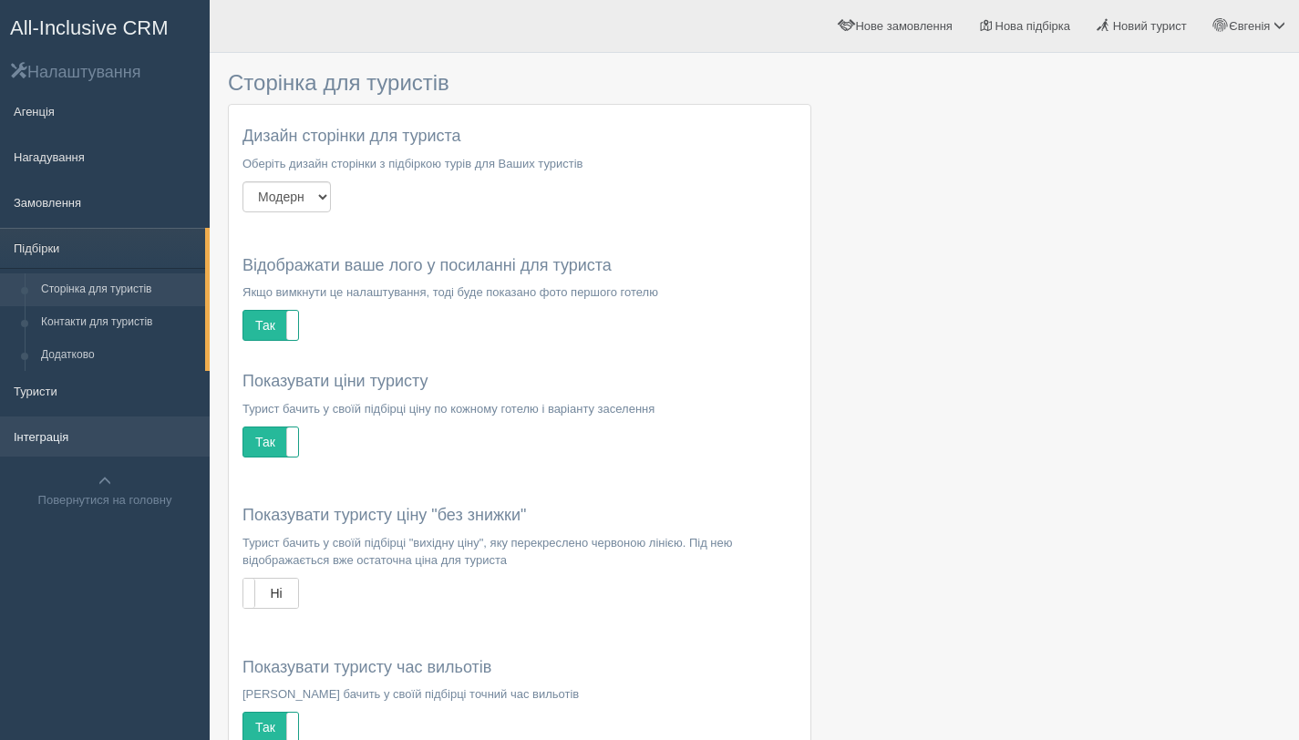
click at [71, 444] on link "Інтеграція" at bounding box center [105, 437] width 210 height 40
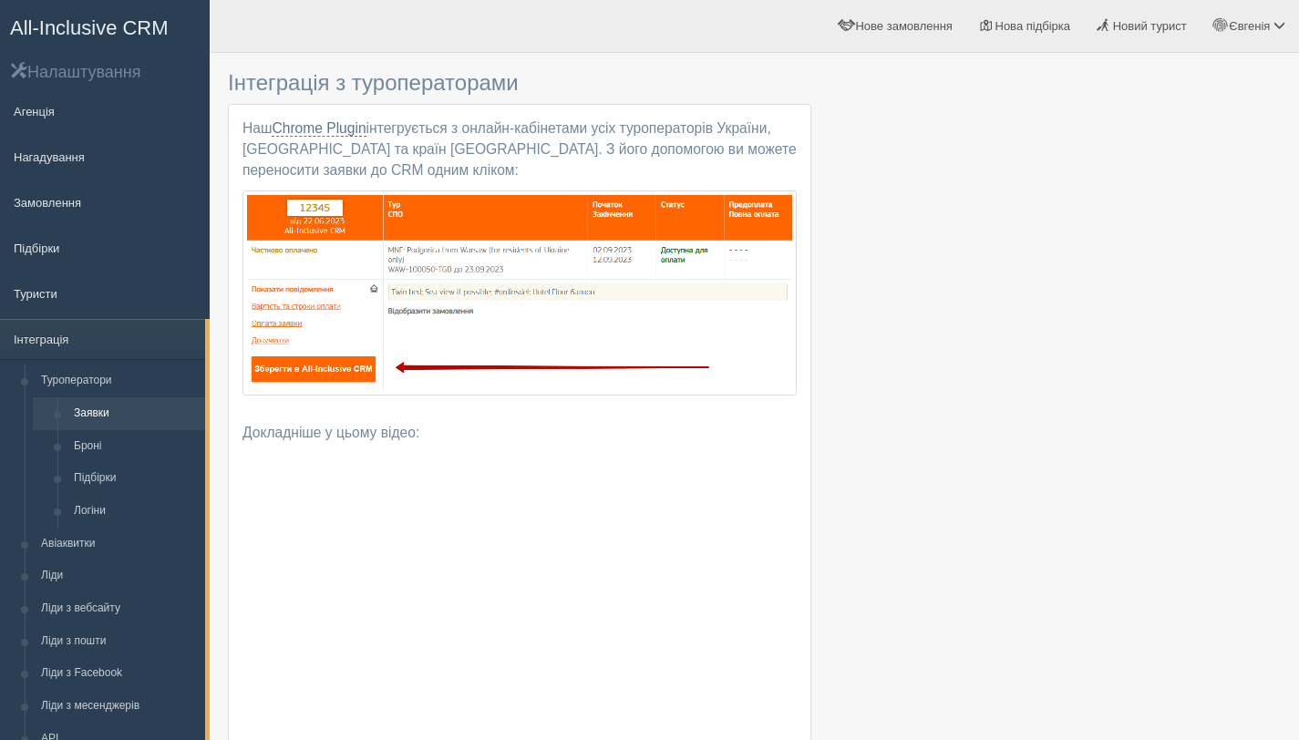
click at [89, 36] on span "All-Inclusive CRM" at bounding box center [89, 27] width 159 height 23
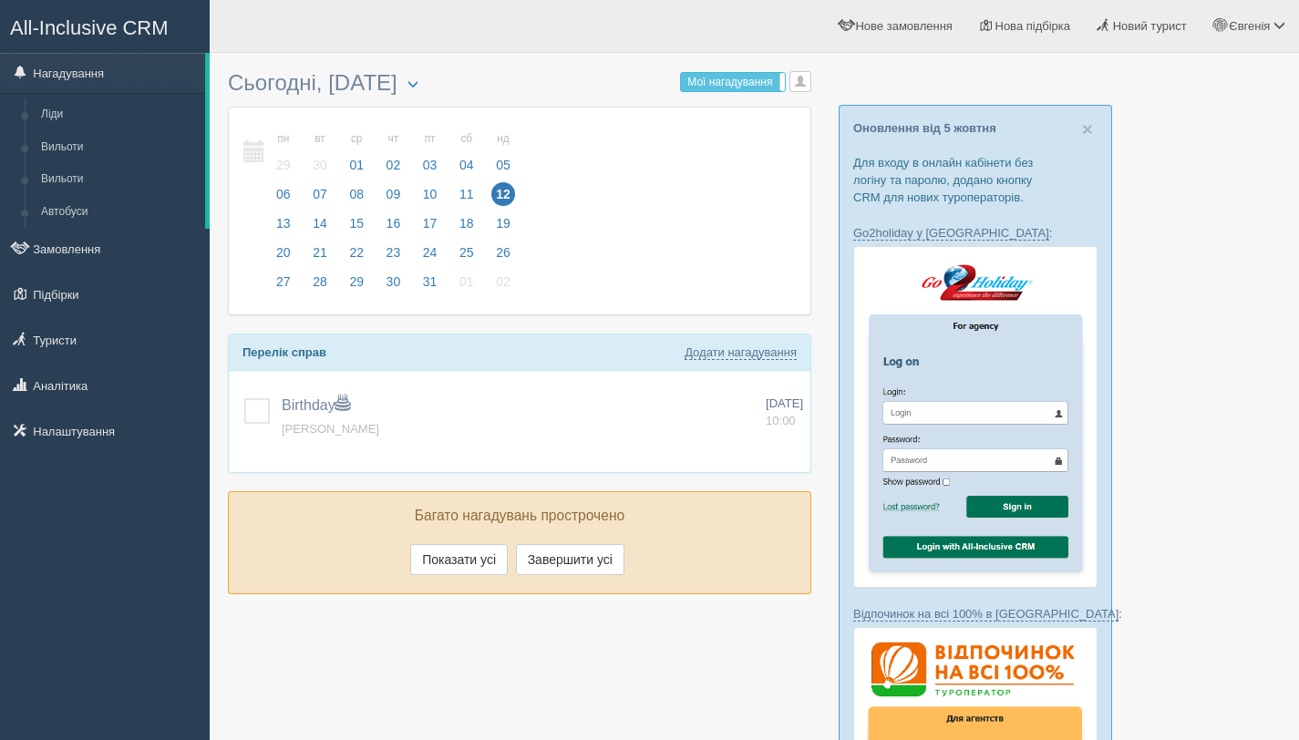
click at [94, 35] on span "All-Inclusive CRM" at bounding box center [89, 27] width 159 height 23
click at [67, 246] on link "Замовлення" at bounding box center [105, 249] width 210 height 40
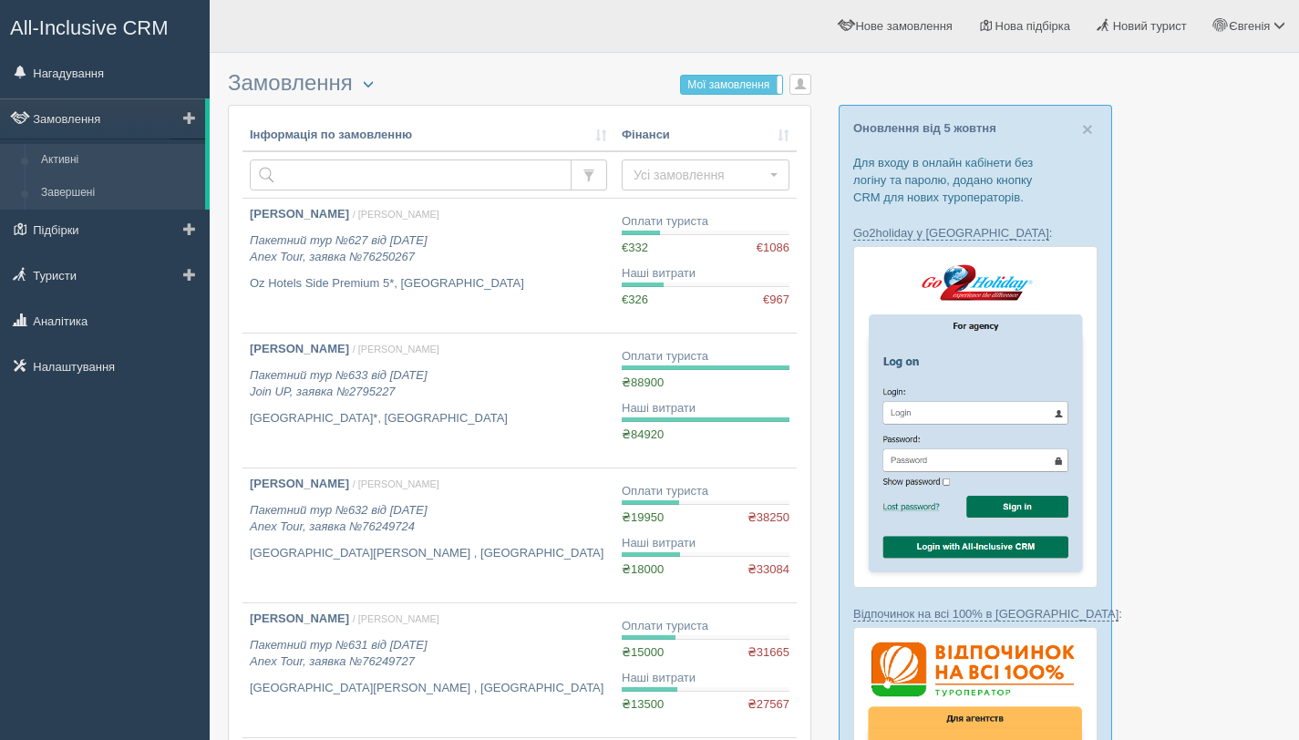
click at [63, 197] on link "Завершені" at bounding box center [119, 193] width 172 height 33
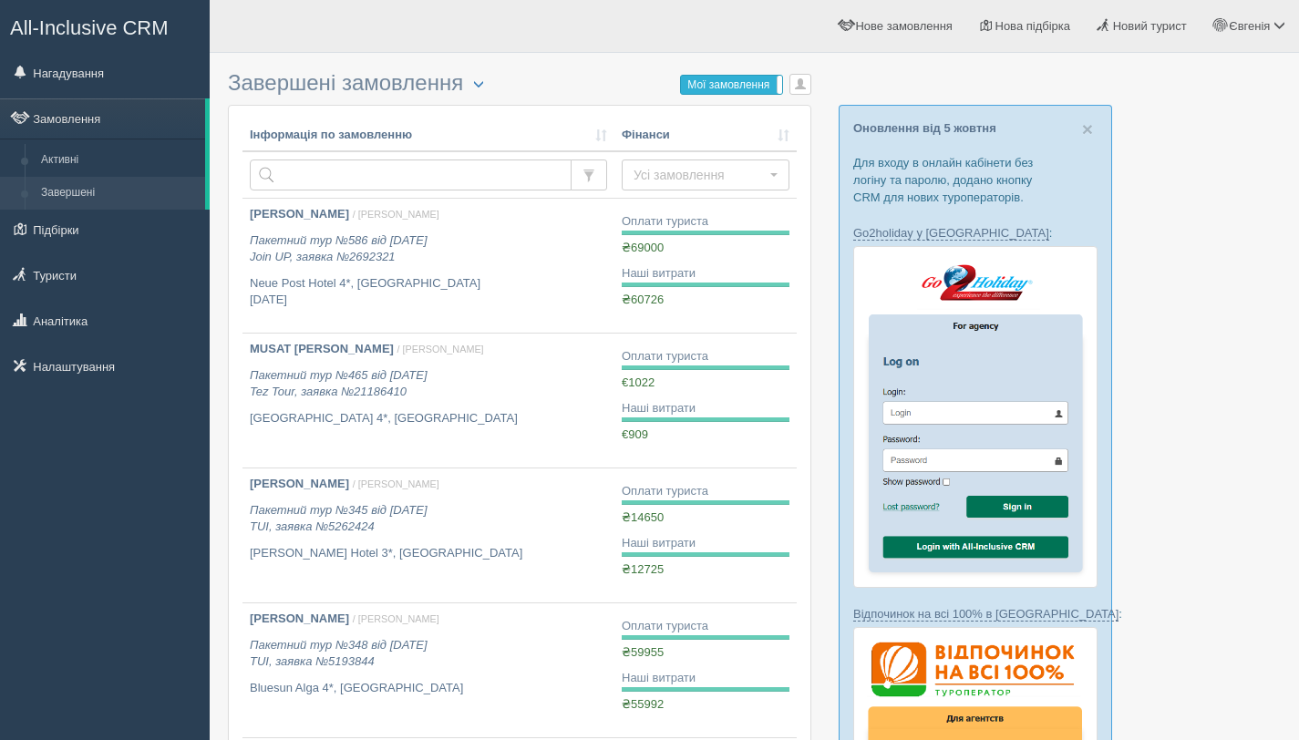
click at [746, 83] on label "Мої замовлення" at bounding box center [731, 85] width 101 height 18
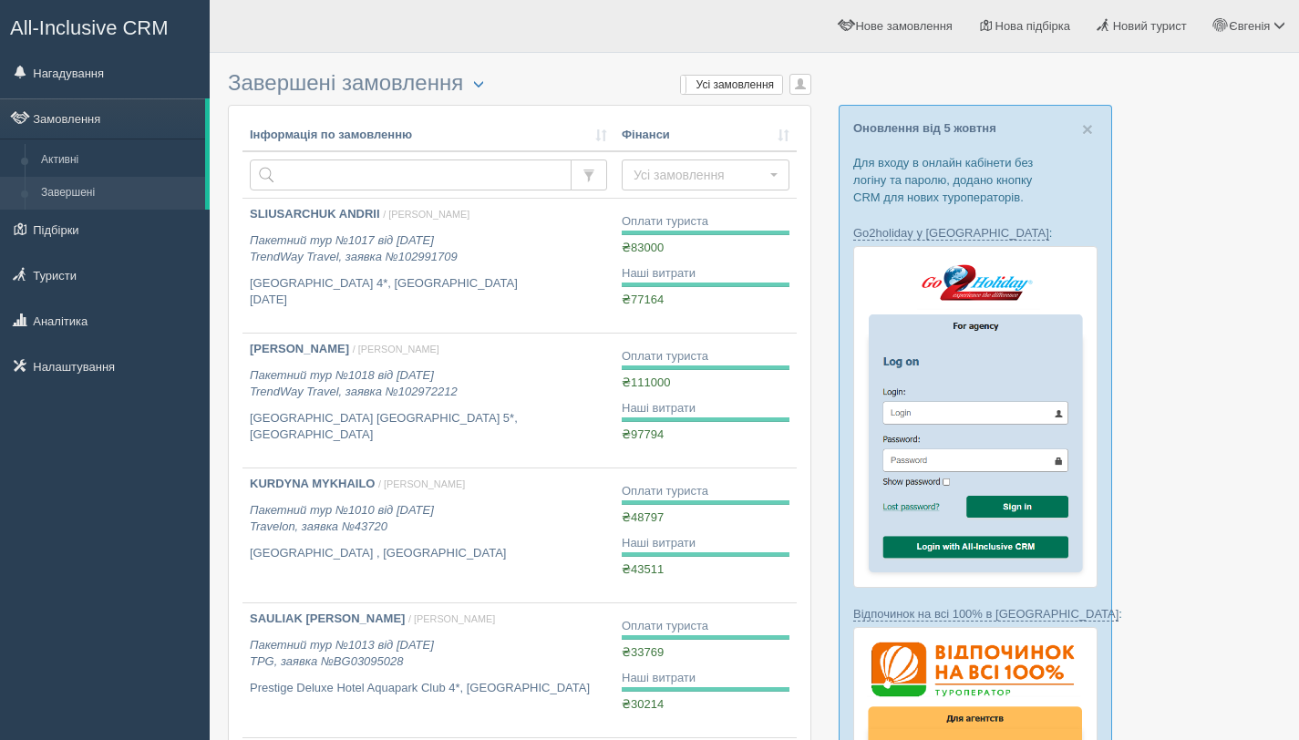
click at [746, 83] on label "Усі замовлення" at bounding box center [731, 85] width 101 height 18
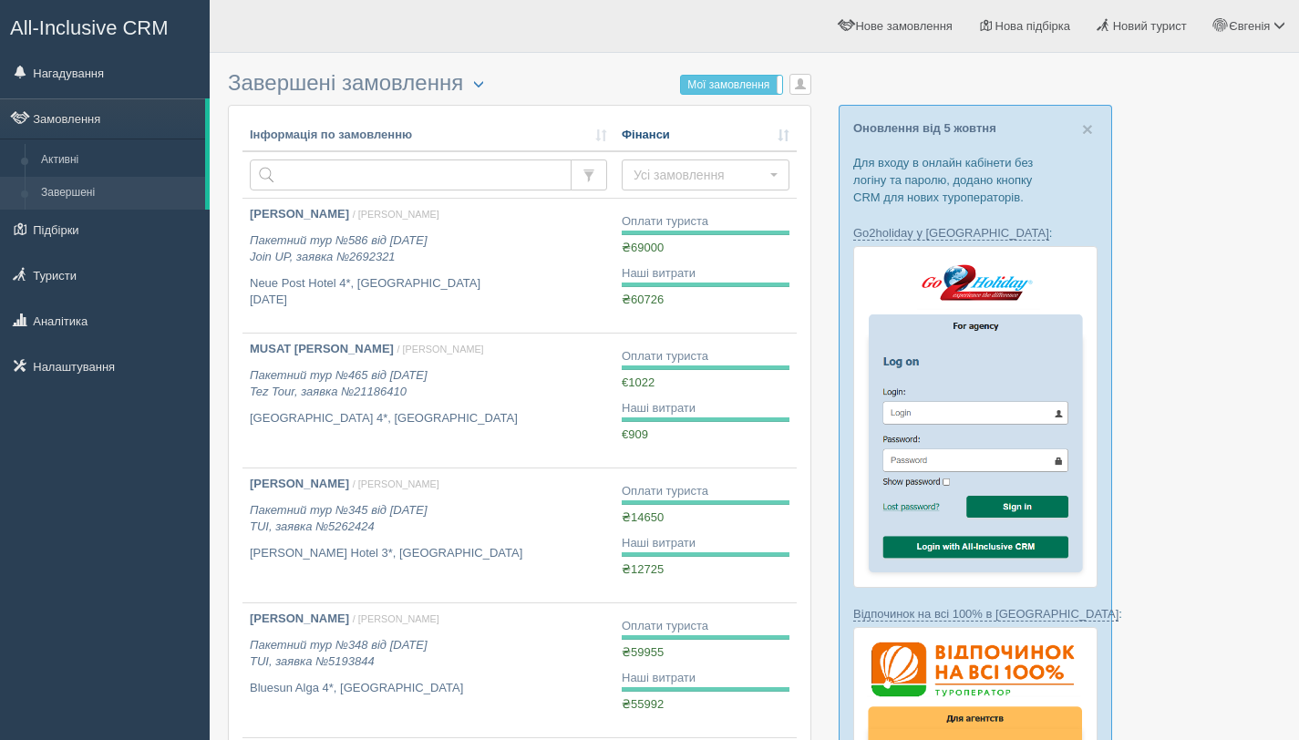
click at [715, 142] on link "Фінанси" at bounding box center [706, 135] width 168 height 17
